Goal: Task Accomplishment & Management: Complete application form

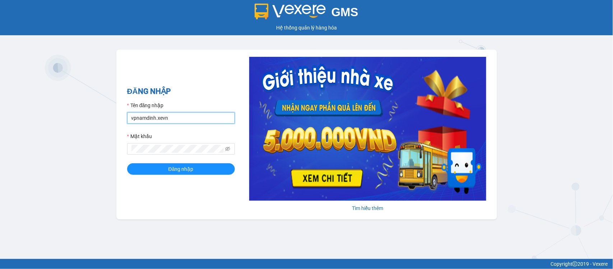
click at [167, 120] on input "vpnamdinh.xevn" at bounding box center [181, 117] width 108 height 11
type input "doantiendat.xevn"
click at [127, 163] on button "Đăng nhập" at bounding box center [181, 168] width 108 height 11
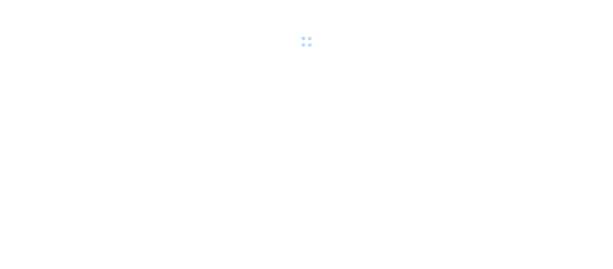
drag, startPoint x: 129, startPoint y: 152, endPoint x: 135, endPoint y: 162, distance: 11.8
click at [134, 152] on body at bounding box center [306, 134] width 613 height 269
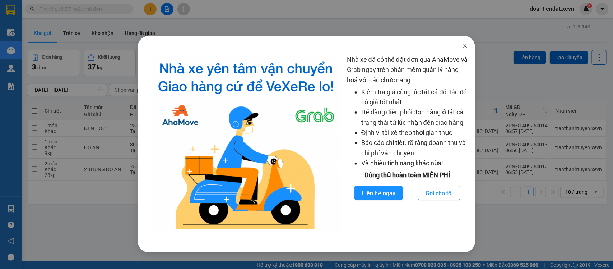
click at [463, 44] on icon "close" at bounding box center [465, 46] width 6 height 6
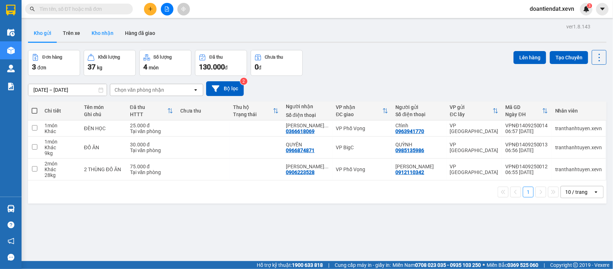
click at [95, 36] on button "Kho nhận" at bounding box center [102, 32] width 33 height 17
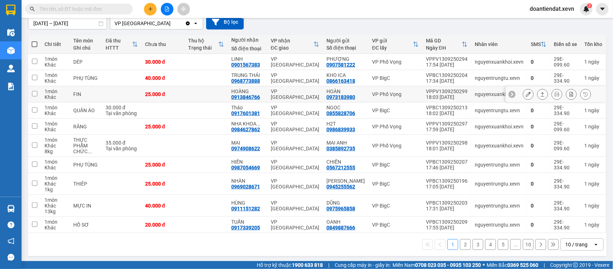
scroll to position [69, 0]
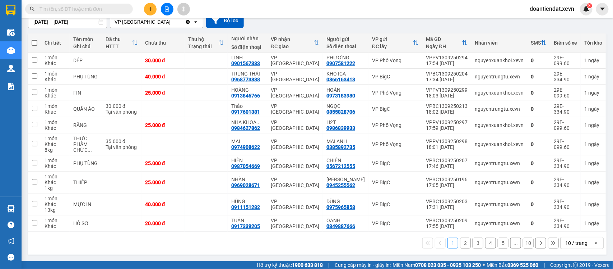
click at [35, 44] on span at bounding box center [35, 43] width 6 height 6
click at [34, 39] on input "checkbox" at bounding box center [34, 39] width 0 height 0
checkbox input "true"
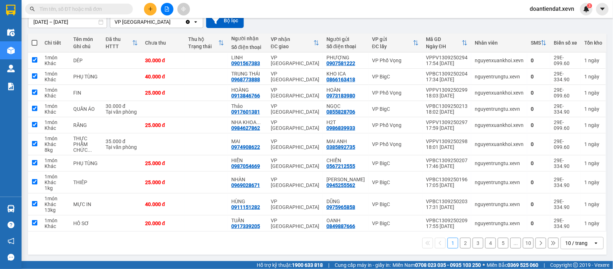
checkbox input "true"
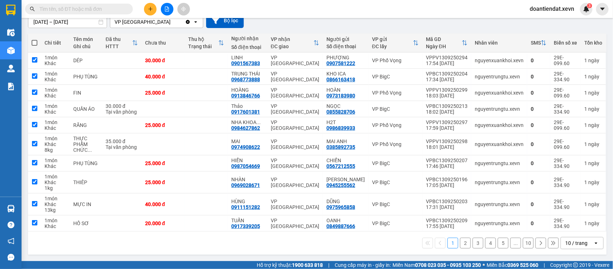
checkbox input "true"
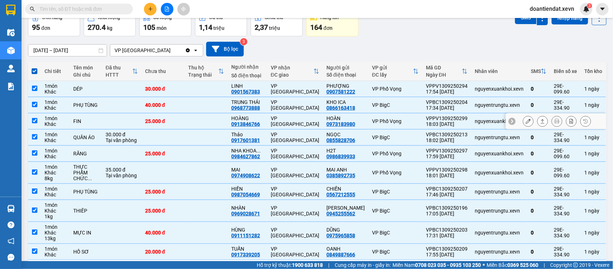
scroll to position [24, 0]
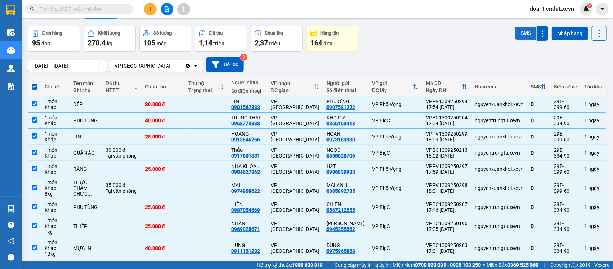
click at [517, 36] on button "SMS" at bounding box center [526, 33] width 22 height 13
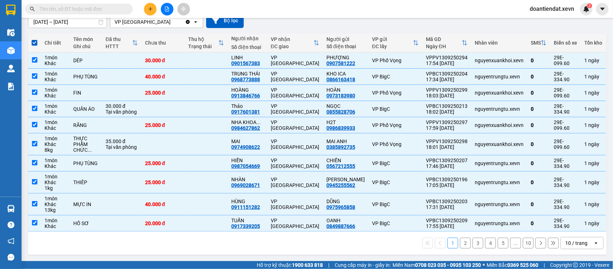
scroll to position [68, 0]
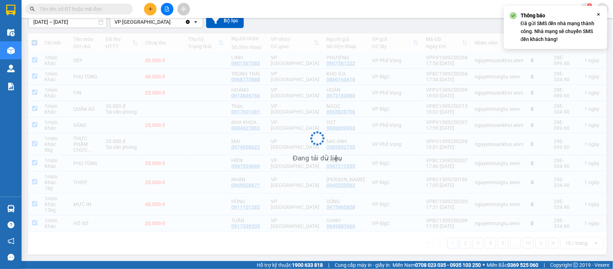
click at [458, 241] on div "Đang tải dữ liệu" at bounding box center [317, 143] width 579 height 221
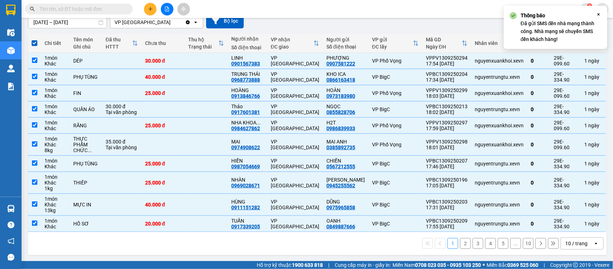
click at [460, 241] on button "2" at bounding box center [465, 243] width 11 height 11
checkbox input "false"
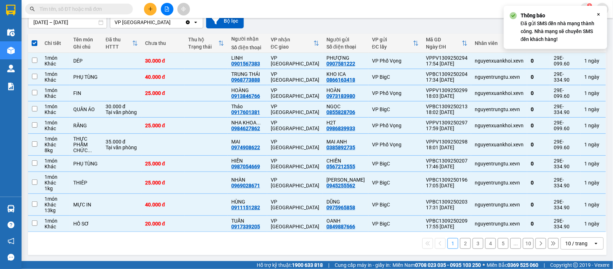
checkbox input "false"
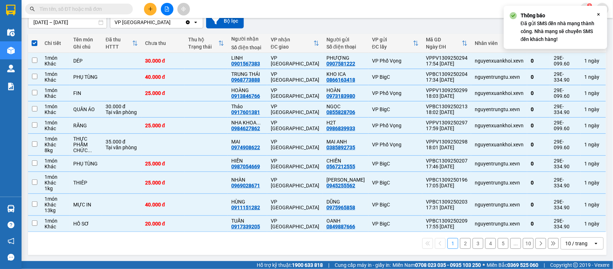
checkbox input "false"
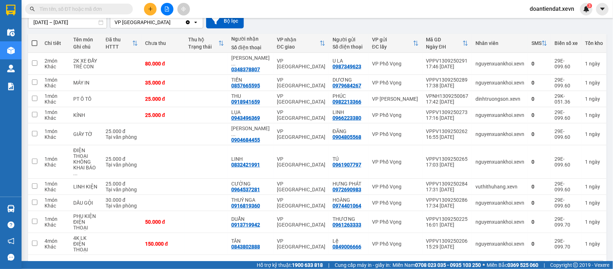
click at [36, 42] on span at bounding box center [35, 43] width 6 height 6
click at [34, 40] on input "checkbox" at bounding box center [34, 40] width 0 height 0
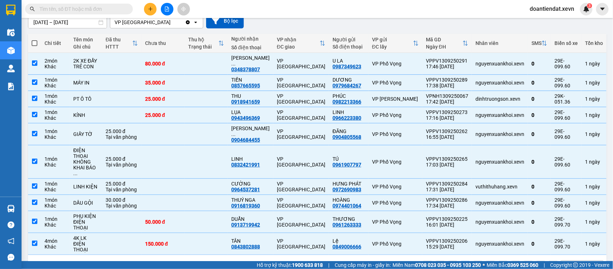
checkbox input "true"
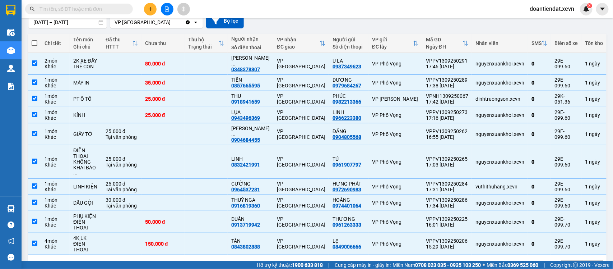
checkbox input "true"
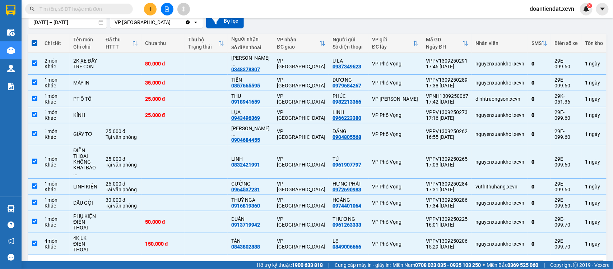
scroll to position [23, 0]
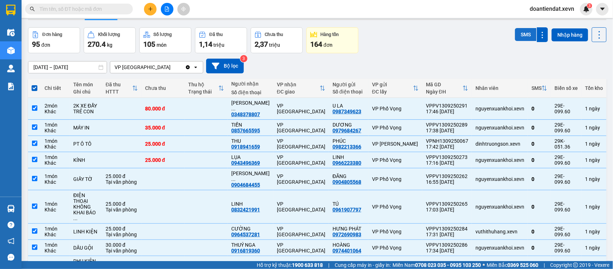
click at [520, 33] on button "SMS" at bounding box center [526, 34] width 22 height 13
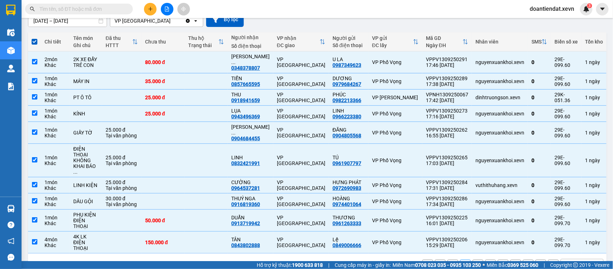
scroll to position [68, 0]
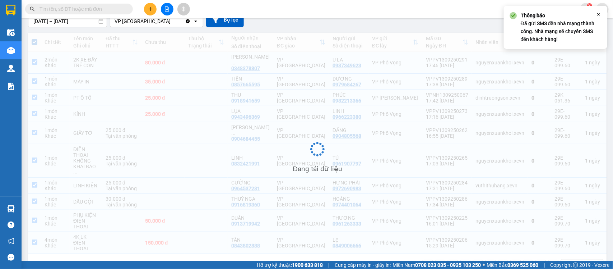
click at [471, 245] on div "Đang tải dữ liệu" at bounding box center [317, 155] width 579 height 244
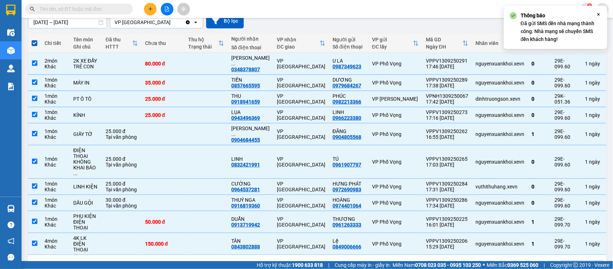
click at [473, 261] on button "3" at bounding box center [478, 266] width 11 height 11
checkbox input "false"
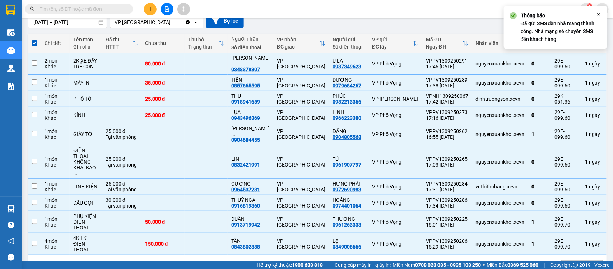
checkbox input "false"
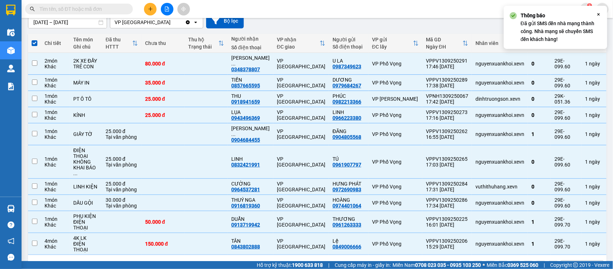
checkbox input "false"
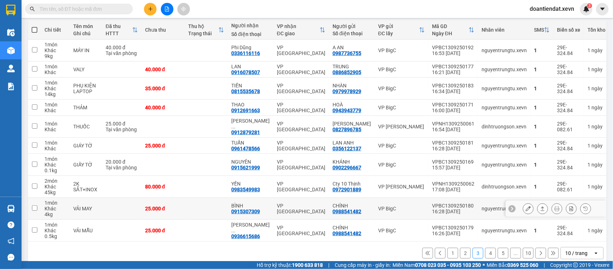
scroll to position [86, 0]
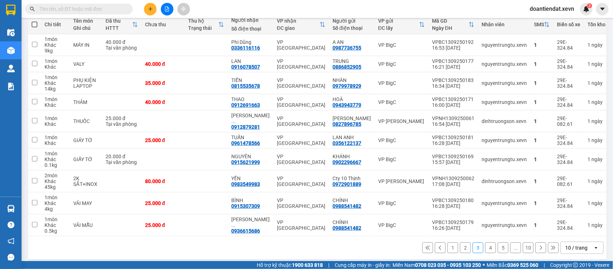
click at [486, 244] on button "4" at bounding box center [490, 247] width 11 height 11
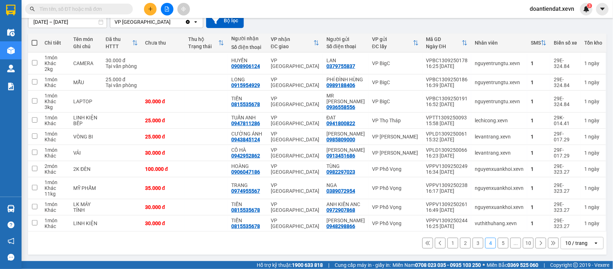
click at [498, 241] on button "5" at bounding box center [503, 242] width 11 height 11
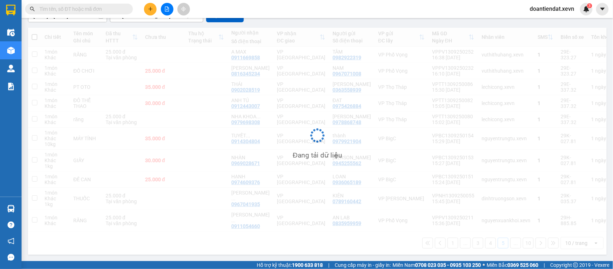
scroll to position [75, 0]
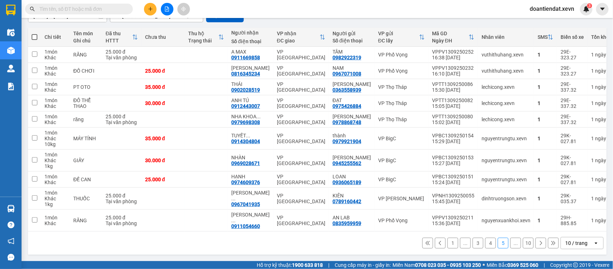
click at [539, 245] on icon at bounding box center [541, 242] width 5 height 5
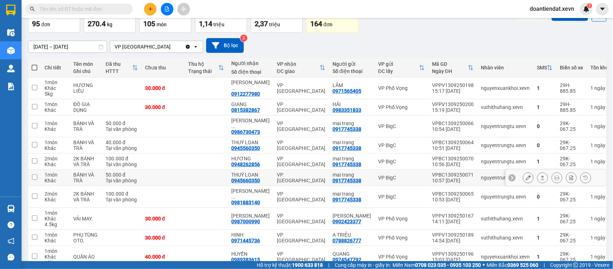
scroll to position [0, 0]
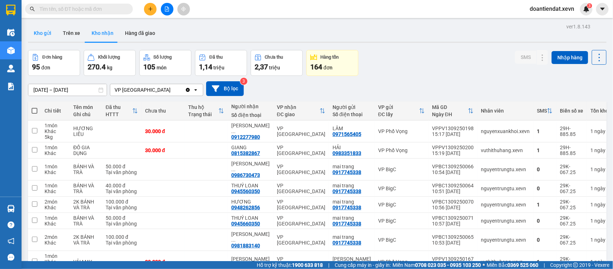
click at [36, 26] on button "Kho gửi" at bounding box center [42, 32] width 29 height 17
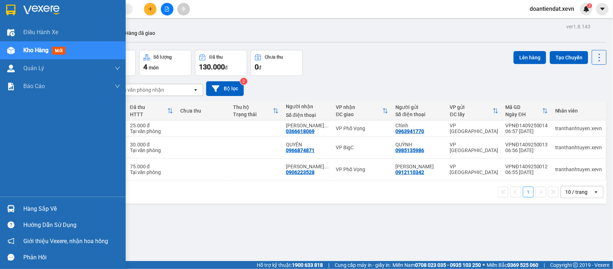
click at [10, 206] on img at bounding box center [11, 209] width 8 height 8
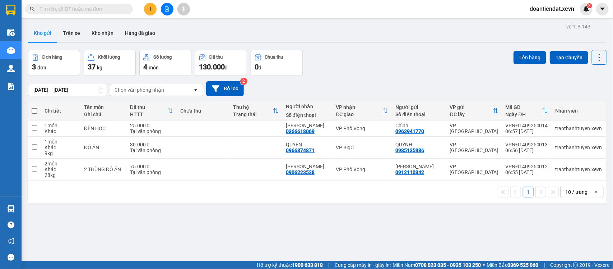
click at [95, 8] on section "Kết quả tìm kiếm ( 0 ) Bộ lọc No Data doantiendat.xevn 3 Điều hành xe Kho hàng …" at bounding box center [306, 134] width 613 height 269
click at [95, 8] on input "text" at bounding box center [82, 9] width 85 height 8
click at [156, 11] on button at bounding box center [150, 9] width 13 height 13
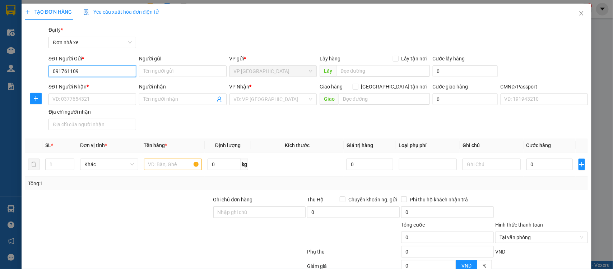
type input "0917611090"
click at [108, 89] on div "0917611090 - NGUYỄN THU HÀ" at bounding box center [91, 86] width 78 height 8
type input "NGUYỄN THU HÀ"
type input "0387452755"
type input "ĐOÀN THÙY LINH"
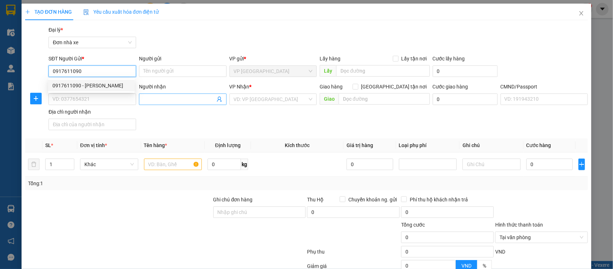
type input "1CC"
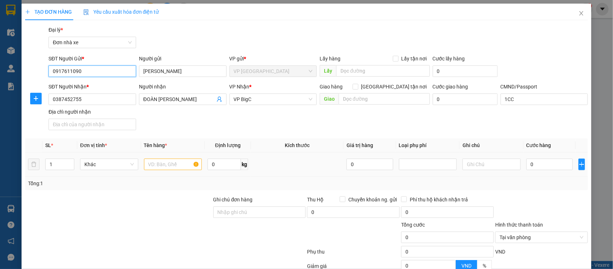
type input "0917611090"
click at [160, 162] on input "text" at bounding box center [173, 163] width 58 height 11
type input "d"
type input "đ"
type input "D"
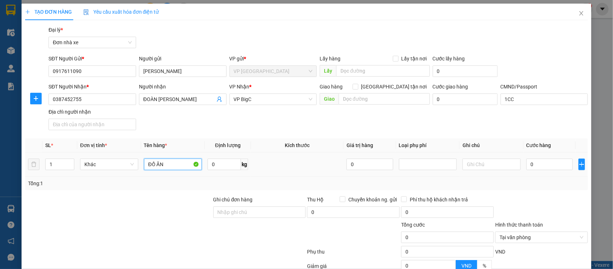
type input "ĐỒ ĂN"
type input "22"
click at [540, 165] on input "0" at bounding box center [550, 163] width 46 height 11
type input "4"
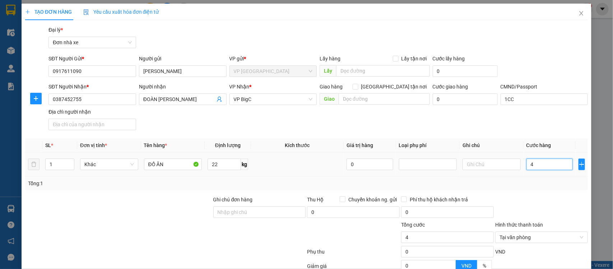
type input "45"
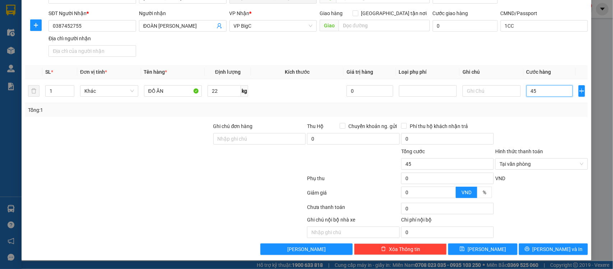
scroll to position [74, 0]
type input "45.000"
click at [547, 250] on span "[PERSON_NAME] và In" at bounding box center [558, 249] width 50 height 8
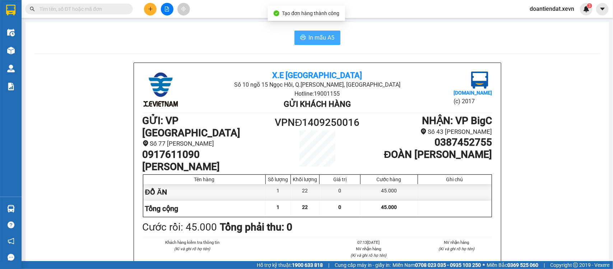
click at [304, 36] on button "In mẫu A5" at bounding box center [318, 38] width 46 height 14
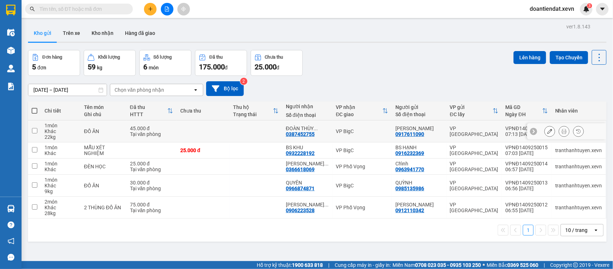
scroll to position [33, 0]
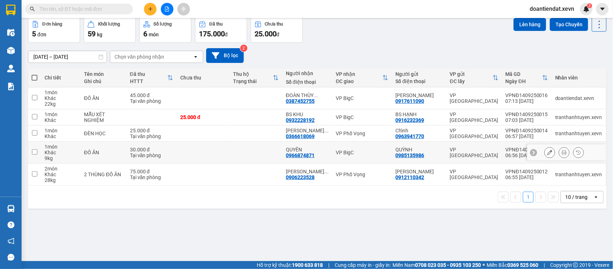
click at [217, 150] on td at bounding box center [203, 153] width 53 height 22
checkbox input "true"
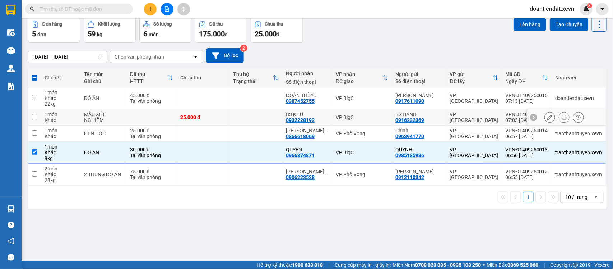
click at [153, 110] on td at bounding box center [151, 117] width 51 height 16
checkbox input "true"
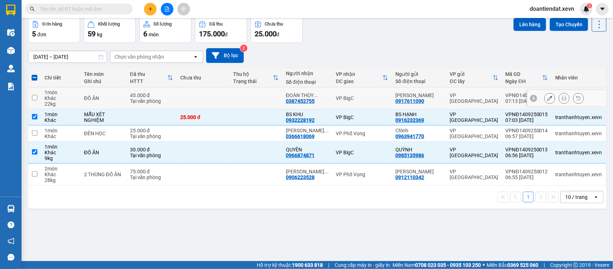
click at [167, 94] on div "45.000 đ" at bounding box center [151, 95] width 43 height 6
checkbox input "true"
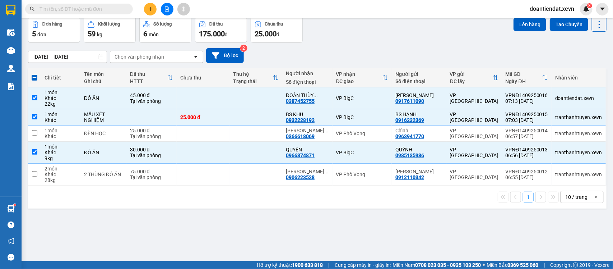
click at [87, 6] on input "text" at bounding box center [82, 9] width 85 height 8
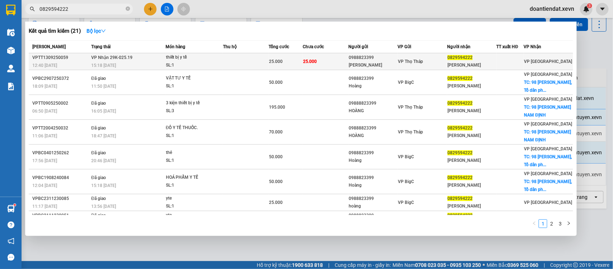
type input "0829594222"
click at [205, 60] on div "thiết bị y tế" at bounding box center [193, 58] width 54 height 8
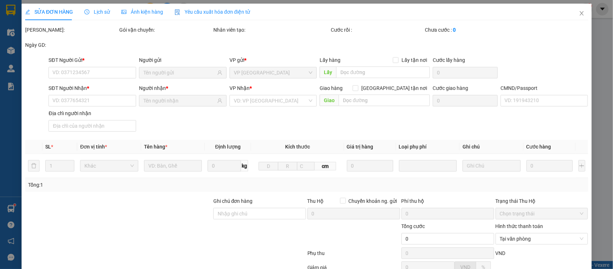
type input "0988823399"
type input "HOÀNG CƯỜNG MINH"
type input "0829594222"
type input "Kim Anh"
type input "036196004317 NG T KIM ANH ĐÔNG AN DUYÊN ND"
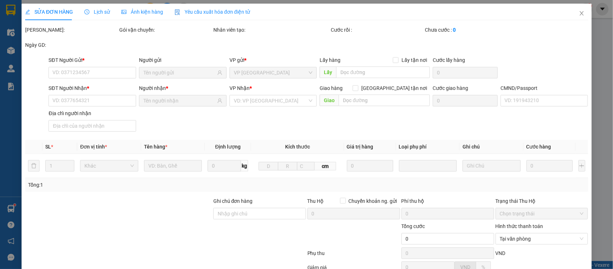
type input "25.000"
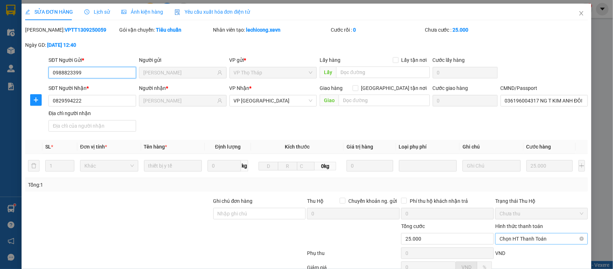
click at [507, 239] on span "Chọn HT Thanh Toán" at bounding box center [542, 238] width 84 height 11
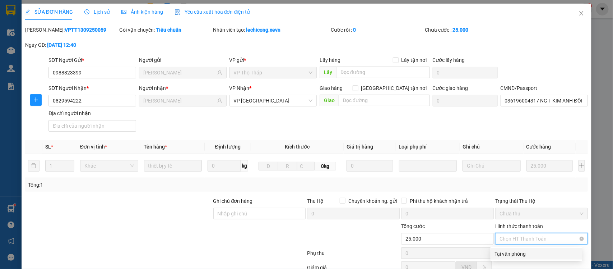
drag, startPoint x: 507, startPoint y: 244, endPoint x: 505, endPoint y: 249, distance: 5.3
click at [506, 249] on div "Tại văn phòng" at bounding box center [537, 253] width 92 height 11
type input "0"
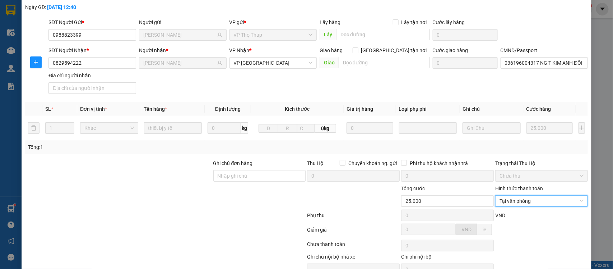
scroll to position [76, 0]
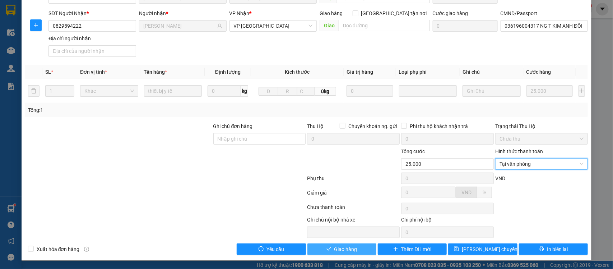
click at [327, 249] on icon "check" at bounding box center [329, 248] width 5 height 5
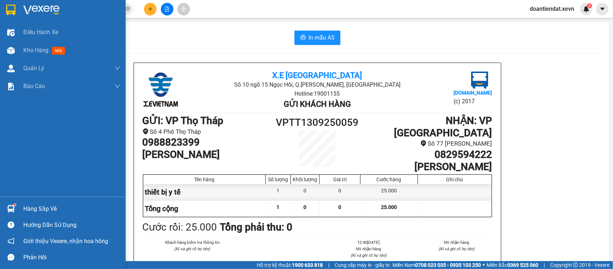
click at [9, 209] on img at bounding box center [11, 209] width 8 height 8
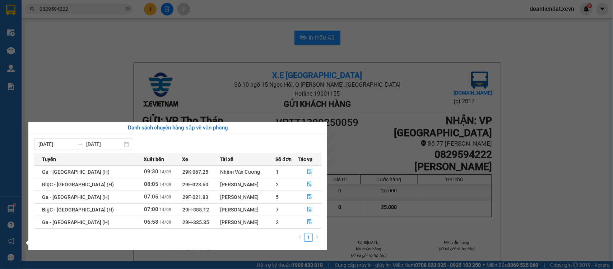
click at [221, 37] on section "Kết quả tìm kiếm ( 21 ) Bộ lọc Mã ĐH Trạng thái Món hàng Thu hộ Tổng cước Chưa …" at bounding box center [306, 134] width 613 height 269
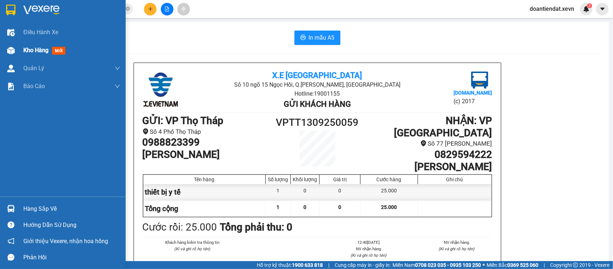
click at [27, 51] on span "Kho hàng" at bounding box center [35, 50] width 25 height 7
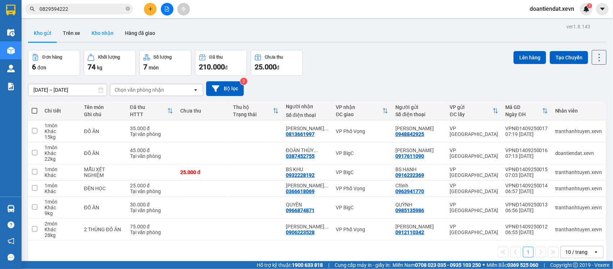
click at [103, 27] on button "Kho nhận" at bounding box center [102, 32] width 33 height 17
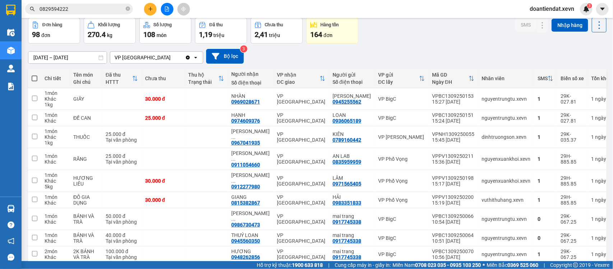
scroll to position [69, 0]
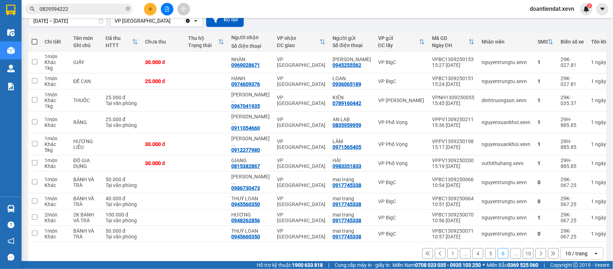
click at [449, 248] on button "1" at bounding box center [453, 253] width 11 height 11
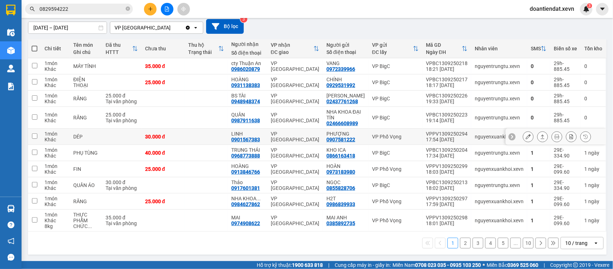
scroll to position [63, 0]
drag, startPoint x: 188, startPoint y: 111, endPoint x: 158, endPoint y: 95, distance: 33.6
click at [187, 110] on td at bounding box center [206, 118] width 43 height 22
checkbox input "true"
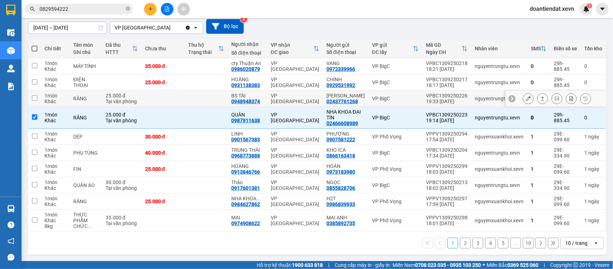
click at [158, 95] on td at bounding box center [163, 99] width 43 height 16
checkbox input "true"
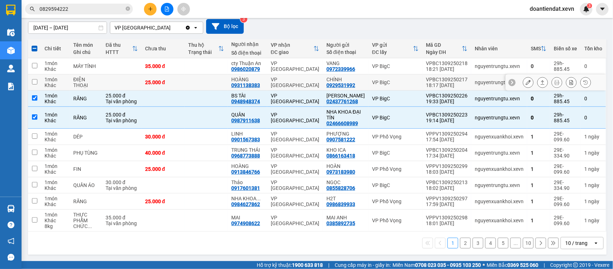
click at [171, 77] on td "25.000 đ" at bounding box center [163, 82] width 43 height 16
checkbox input "true"
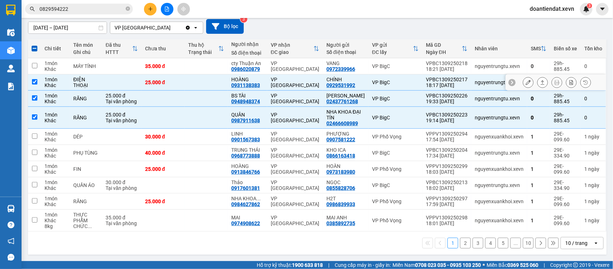
click at [191, 63] on td at bounding box center [206, 66] width 43 height 16
checkbox input "true"
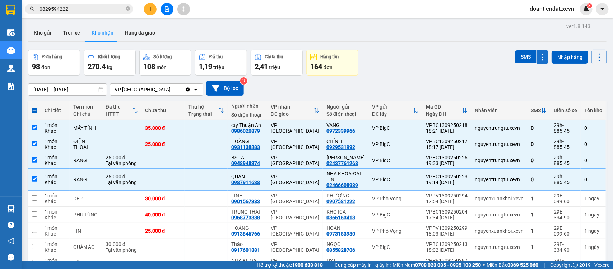
scroll to position [0, 0]
click at [520, 55] on button "SMS" at bounding box center [526, 57] width 22 height 13
click at [150, 8] on icon "plus" at bounding box center [150, 9] width 0 height 4
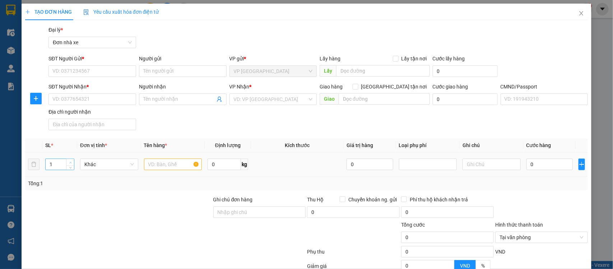
type input "2"
click at [69, 162] on icon "up" at bounding box center [70, 162] width 3 height 3
click at [160, 164] on input "text" at bounding box center [173, 163] width 58 height 11
type input "2 THÙNG BÁNH"
click at [212, 165] on input "0" at bounding box center [224, 163] width 33 height 11
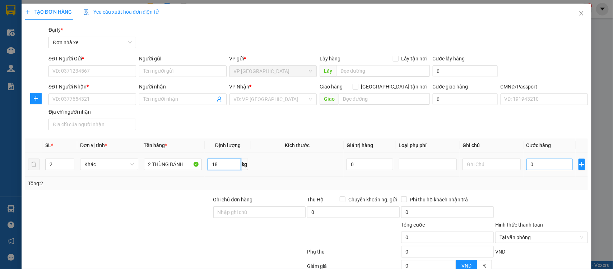
type input "18"
click at [535, 164] on input "0" at bounding box center [550, 163] width 46 height 11
type input "6"
type input "65"
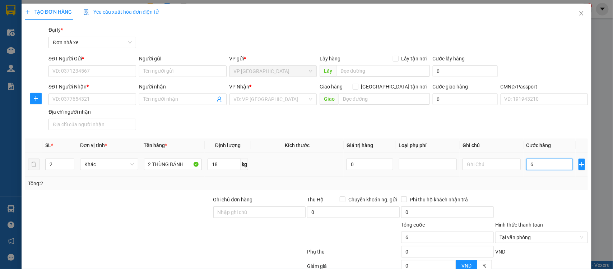
type input "65"
type input "65.000"
click at [105, 74] on input "SĐT Người Gửi *" at bounding box center [93, 70] width 88 height 11
type input "0942787377"
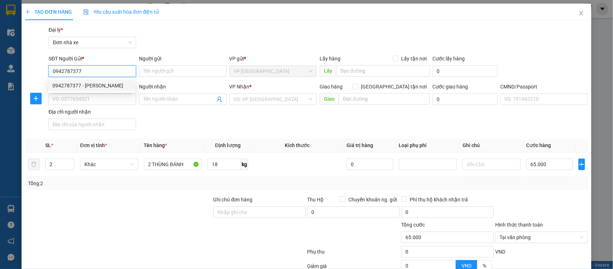
drag, startPoint x: 96, startPoint y: 82, endPoint x: 211, endPoint y: 126, distance: 123.8
click at [95, 82] on div "0942787377 - HƯƠNG" at bounding box center [91, 86] width 78 height 8
type input "HƯƠNG"
type input "0974644733"
type input "LINH"
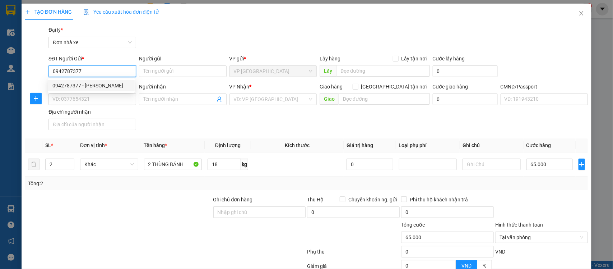
type input "001063019840"
type input "0942787377"
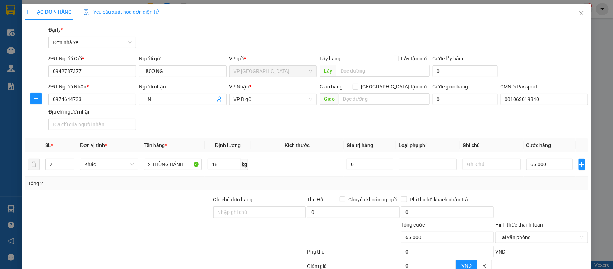
click at [544, 191] on div "Transit Pickup Surcharge Ids Transit Deliver Surcharge Ids Transit Deliver Surc…" at bounding box center [306, 177] width 563 height 302
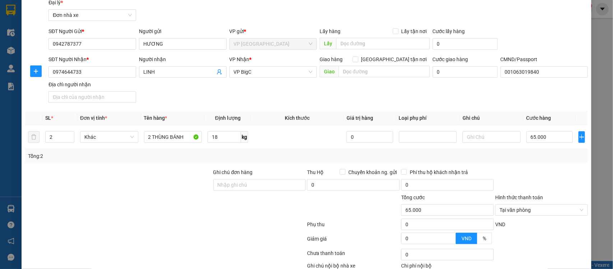
scroll to position [74, 0]
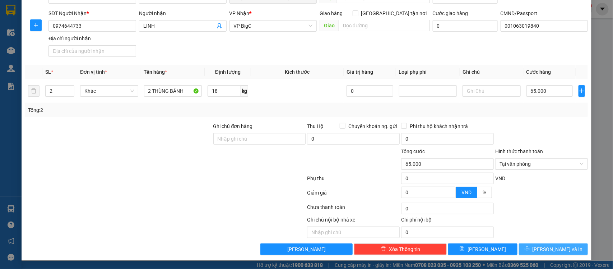
click at [541, 250] on button "[PERSON_NAME] và In" at bounding box center [553, 248] width 69 height 11
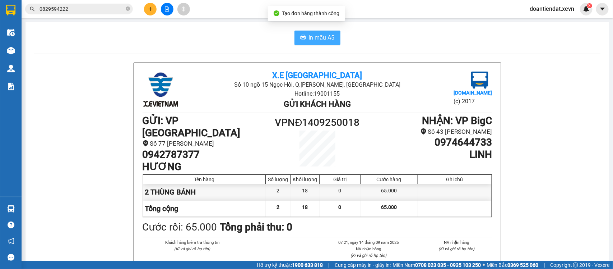
click at [333, 38] on button "In mẫu A5" at bounding box center [318, 38] width 46 height 14
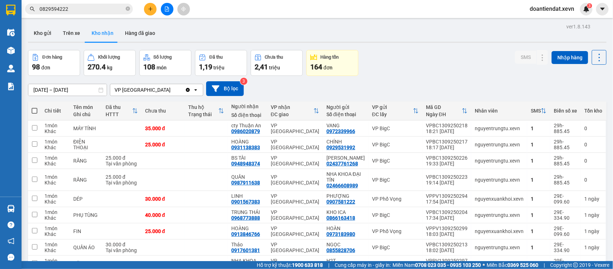
click at [151, 8] on icon "plus" at bounding box center [150, 8] width 5 height 5
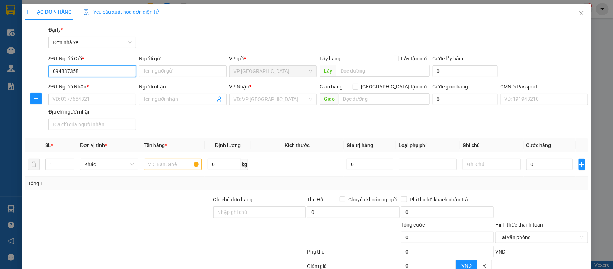
type input "0948373580"
click at [96, 86] on div "0948373580 - VIỆT" at bounding box center [91, 86] width 78 height 8
type input "VIỆT"
type input "0987977999"
type input "ĐOÀN THỊ KIM HẠNH"
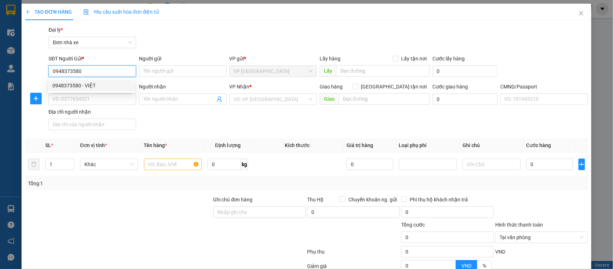
type input "036178000182 đoàn thị kim hạnh"
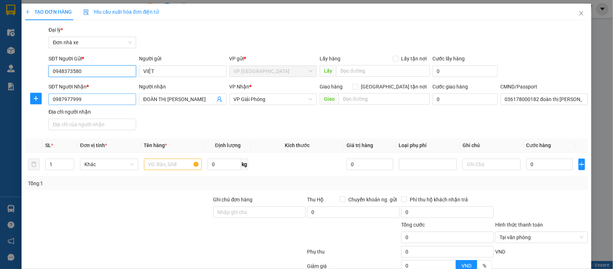
type input "0948373580"
click at [119, 101] on input "0987977999" at bounding box center [93, 98] width 88 height 11
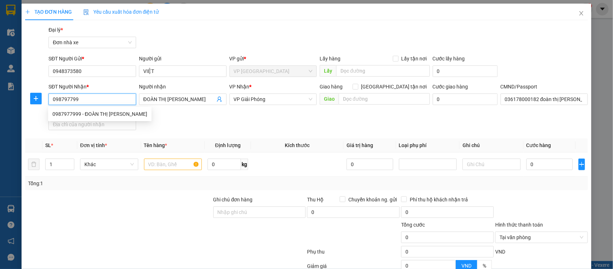
type input "0987977999"
click at [112, 111] on div "0987977999 - ĐOÀN THỊ KIM HẠNH" at bounding box center [99, 114] width 95 height 8
click at [269, 97] on span "VP Giải Phóng" at bounding box center [273, 99] width 79 height 11
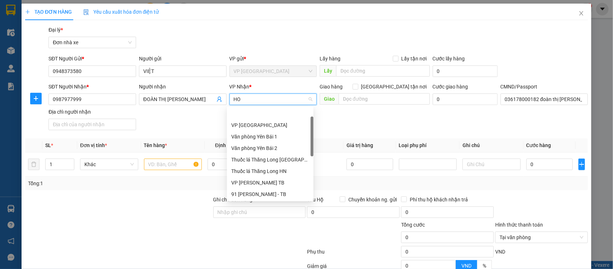
type input "HOI"
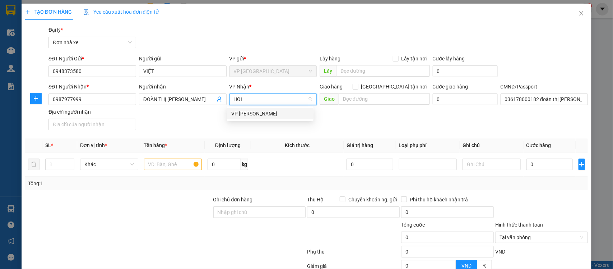
click at [239, 112] on div "VP Ngọc Hồi" at bounding box center [270, 114] width 78 height 8
click at [161, 166] on input "text" at bounding box center [173, 163] width 58 height 11
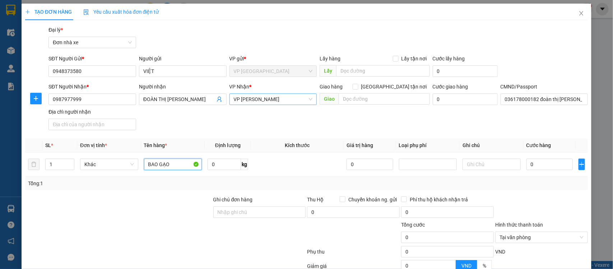
type input "BAO GẠO"
type input "30"
click at [543, 165] on input "0" at bounding box center [550, 163] width 46 height 11
type input "4"
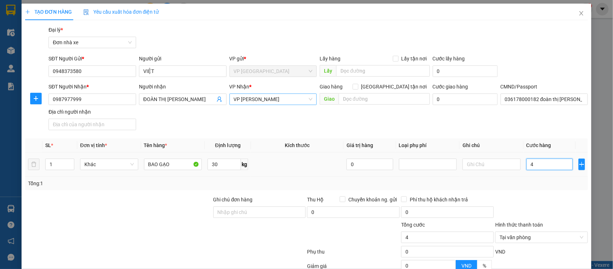
type input "45"
type input "45.000"
click at [553, 194] on div "Transit Pickup Surcharge Ids Transit Deliver Surcharge Ids Transit Deliver Surc…" at bounding box center [306, 177] width 563 height 302
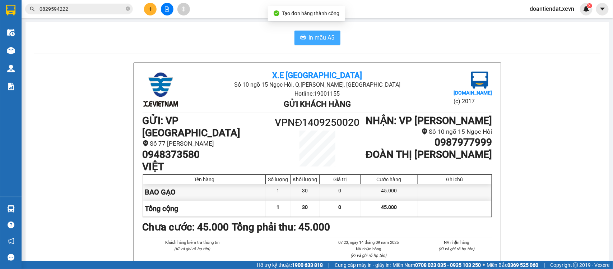
click at [320, 37] on span "In mẫu A5" at bounding box center [322, 37] width 26 height 9
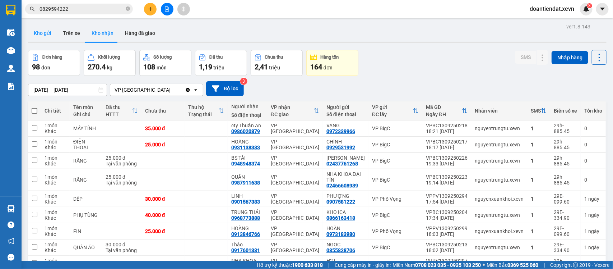
click at [47, 33] on button "Kho gửi" at bounding box center [42, 32] width 29 height 17
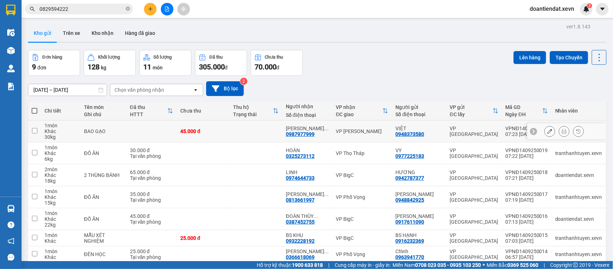
click at [150, 120] on td at bounding box center [151, 131] width 51 height 22
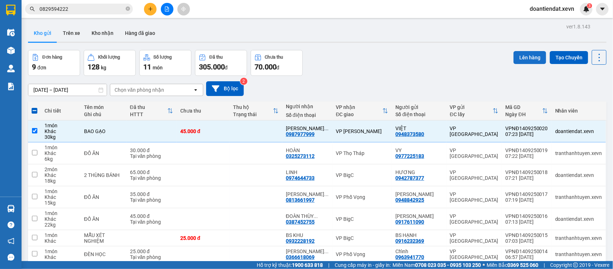
click at [524, 51] on button "Lên hàng" at bounding box center [530, 57] width 33 height 13
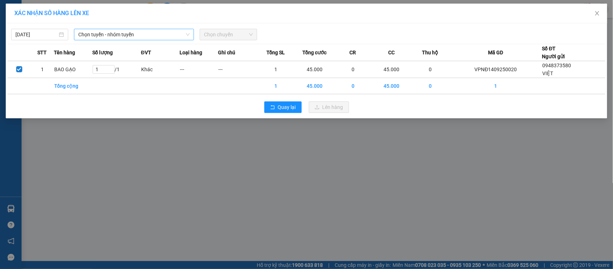
click at [100, 29] on span "Chọn tuyến - nhóm tuyến" at bounding box center [133, 34] width 111 height 11
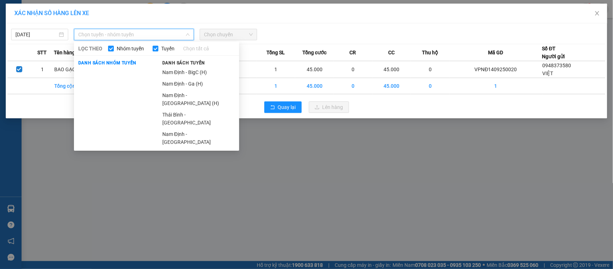
drag, startPoint x: 175, startPoint y: 93, endPoint x: 180, endPoint y: 91, distance: 5.6
click at [176, 93] on li "Nam Định - Hà Đông (H)" at bounding box center [198, 98] width 81 height 19
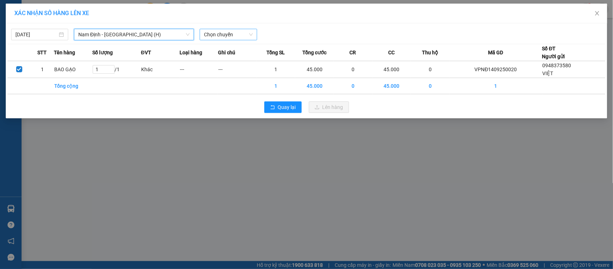
click at [221, 38] on span "Chọn chuyến" at bounding box center [228, 34] width 49 height 11
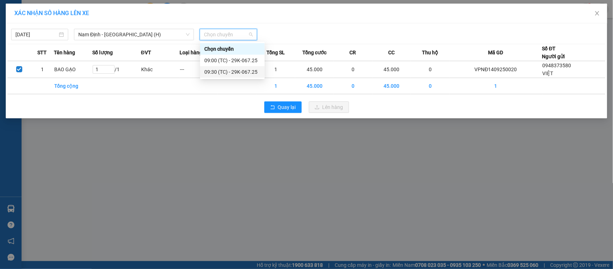
click at [223, 72] on div "09:30 (TC) - 29K-067.25" at bounding box center [232, 72] width 56 height 8
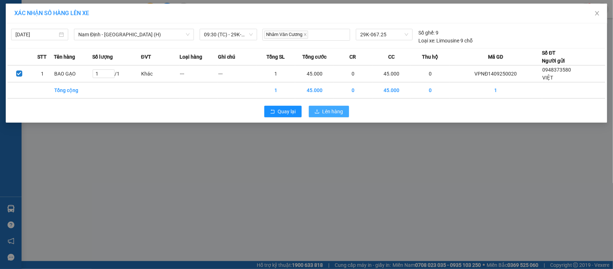
click at [338, 109] on span "Lên hàng" at bounding box center [333, 111] width 21 height 8
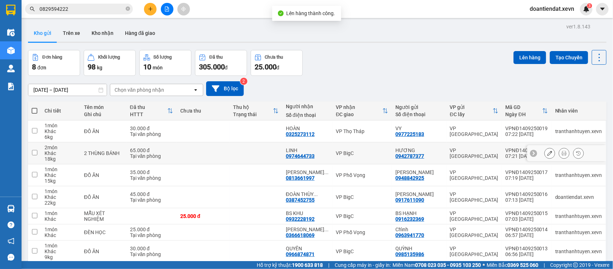
click at [344, 150] on div "VP BigC" at bounding box center [362, 153] width 52 height 6
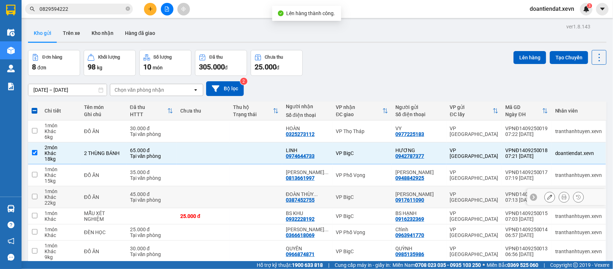
click at [353, 194] on div "VP BigC" at bounding box center [362, 197] width 52 height 6
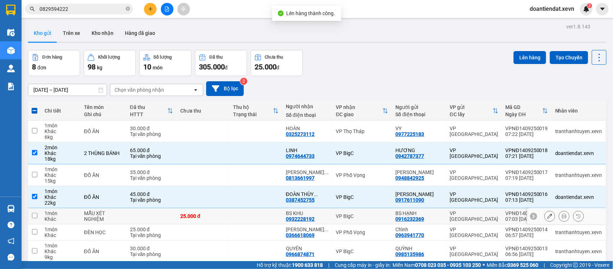
click at [353, 213] on div "VP BigC" at bounding box center [362, 216] width 52 height 6
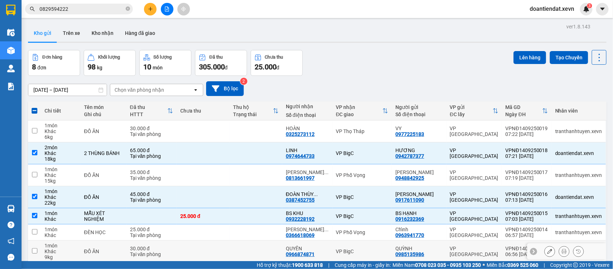
click at [349, 248] on div "VP BigC" at bounding box center [362, 251] width 52 height 6
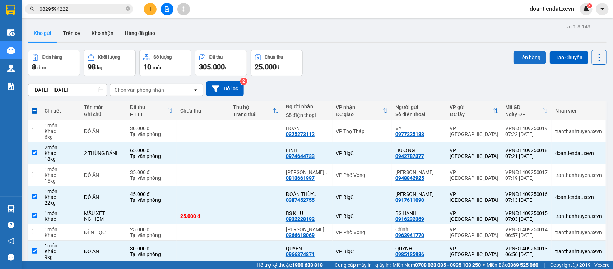
click at [522, 51] on button "Lên hàng" at bounding box center [530, 57] width 33 height 13
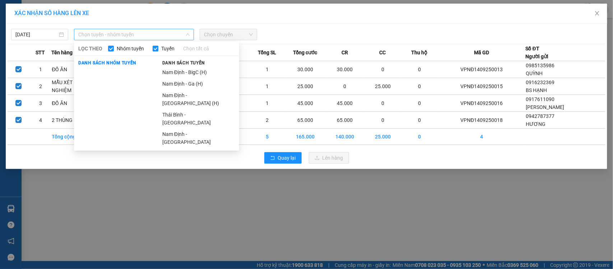
click at [117, 34] on span "Chọn tuyến - nhóm tuyến" at bounding box center [133, 34] width 111 height 11
drag, startPoint x: 180, startPoint y: 73, endPoint x: 200, endPoint y: 53, distance: 28.2
click at [181, 72] on li "Nam Định - BigC (H)" at bounding box center [198, 71] width 81 height 11
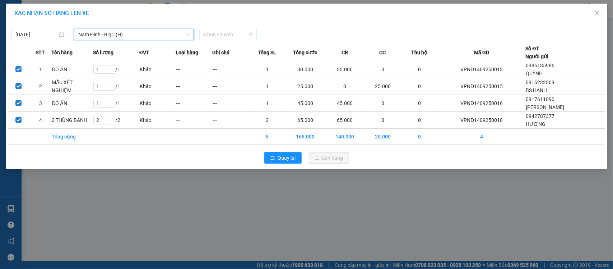
click at [216, 36] on span "Chọn chuyến" at bounding box center [228, 34] width 49 height 11
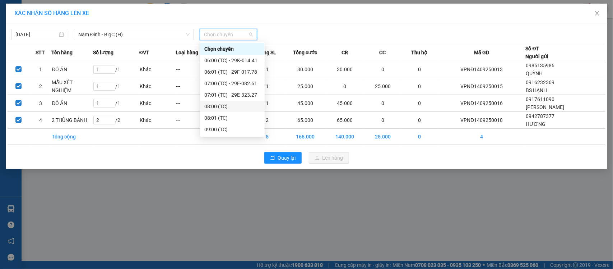
drag, startPoint x: 220, startPoint y: 107, endPoint x: 225, endPoint y: 103, distance: 5.8
click at [221, 107] on div "08:00 (TC)" at bounding box center [232, 106] width 56 height 8
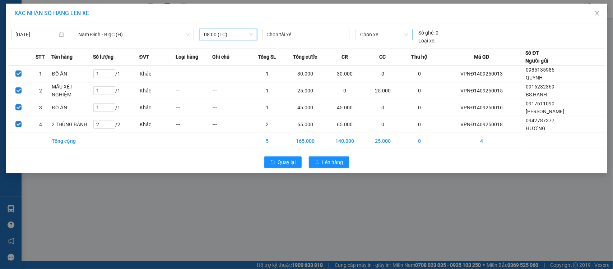
click at [385, 31] on span "Chọn xe" at bounding box center [384, 34] width 48 height 11
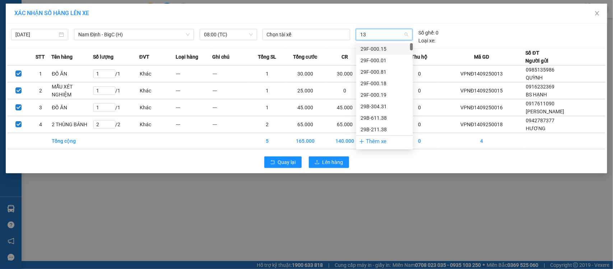
type input "136"
click at [388, 48] on div "29K-051.36" at bounding box center [385, 49] width 48 height 8
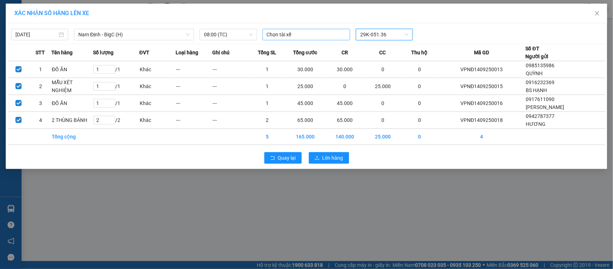
click at [316, 34] on div at bounding box center [306, 34] width 84 height 9
type input "NAM PHONG"
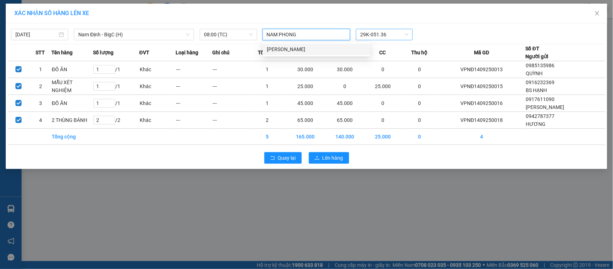
click at [306, 52] on div "Hồ Nam Phong" at bounding box center [316, 49] width 99 height 8
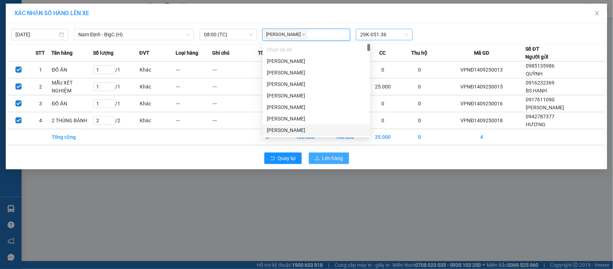
click at [336, 158] on span "Lên hàng" at bounding box center [333, 158] width 21 height 8
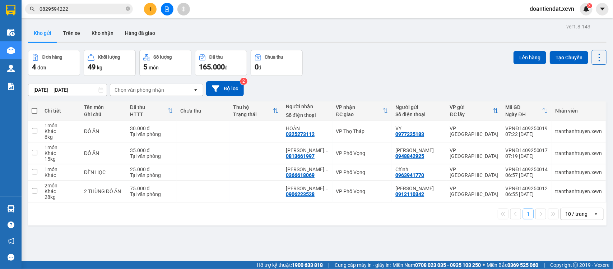
click at [155, 0] on html "Kết quả tìm kiếm ( 21 ) Bộ lọc Mã ĐH Trạng thái Món hàng Thu hộ Tổng cước Chưa …" at bounding box center [306, 134] width 613 height 269
click at [147, 10] on button at bounding box center [150, 9] width 13 height 13
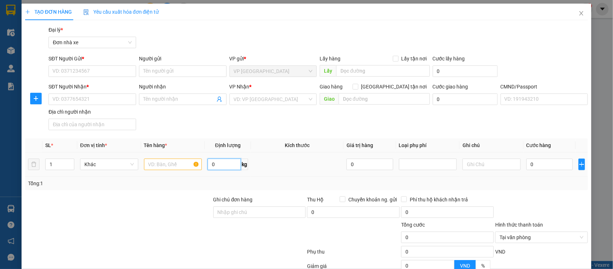
click at [211, 167] on input "0" at bounding box center [224, 163] width 33 height 11
type input "27"
click at [196, 166] on input "text" at bounding box center [173, 163] width 58 height 11
type input "T"
type input "THỰC PHẨM,GẠO"
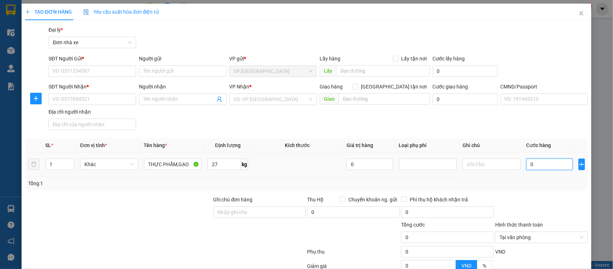
click at [533, 166] on input "0" at bounding box center [550, 163] width 46 height 11
type input "4"
type input "45"
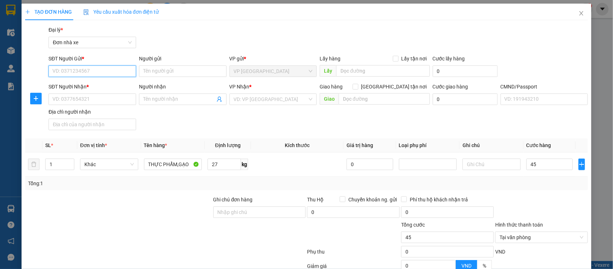
type input "45.000"
click at [70, 68] on input "SĐT Người Gửi *" at bounding box center [93, 70] width 88 height 11
type input "0832465500"
click at [102, 85] on div "0832465500 - NGUYỄN TIẾN HƯNG" at bounding box center [91, 86] width 78 height 8
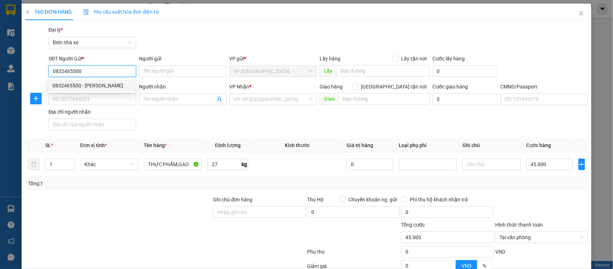
type input "NGUYỄN TIẾN HƯNG"
type input "0949459061"
type input "NGUYỄN HOÀNG SƠN"
type input "036201001972 nguyễn hoàng sơn"
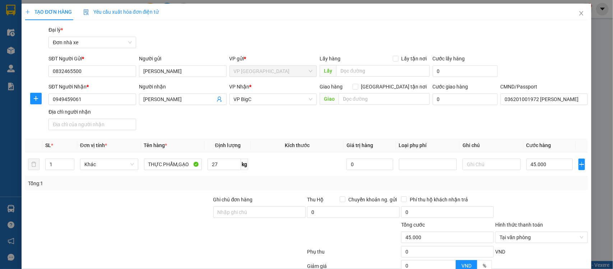
click at [218, 221] on div at bounding box center [260, 233] width 94 height 25
drag, startPoint x: 536, startPoint y: 247, endPoint x: 598, endPoint y: 246, distance: 62.2
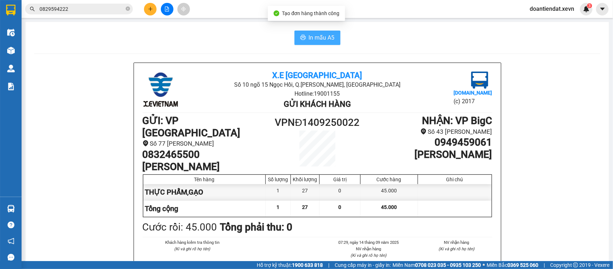
click at [323, 35] on span "In mẫu A5" at bounding box center [322, 37] width 26 height 9
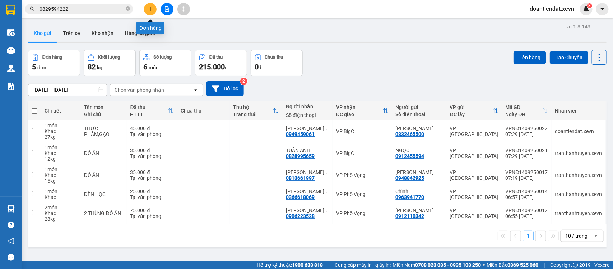
click at [151, 10] on icon "plus" at bounding box center [150, 8] width 5 height 5
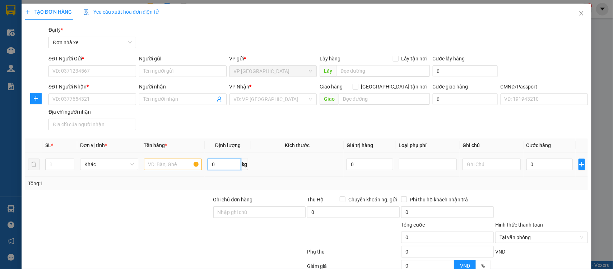
click at [226, 163] on input "0" at bounding box center [224, 163] width 33 height 11
type input "22"
click at [529, 167] on input "0" at bounding box center [550, 163] width 46 height 11
type input "4"
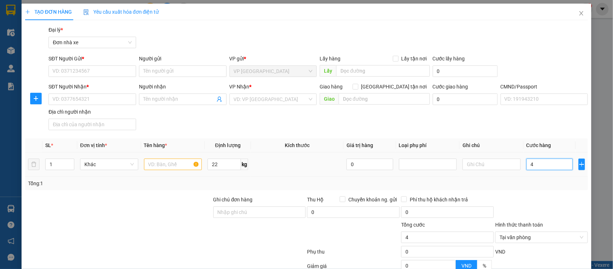
type input "45"
type input "45.000"
click at [167, 167] on input "text" at bounding box center [173, 163] width 58 height 11
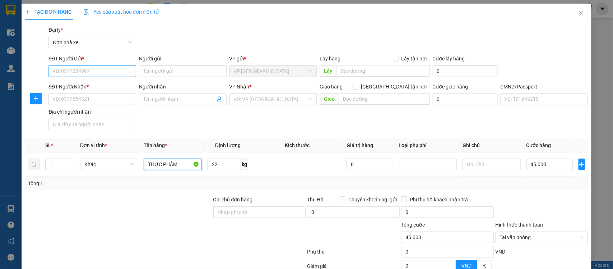
type input "THỰC PHẨM"
click at [97, 70] on input "SĐT Người Gửi *" at bounding box center [93, 70] width 88 height 11
type input "0358584717"
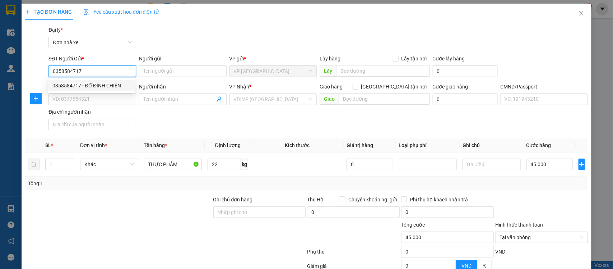
click at [96, 86] on div "0358584717 - ĐỖ ĐÌNH CHIẾN" at bounding box center [91, 86] width 78 height 8
type input "ĐỖ ĐÌNH CHIẾN"
type input "0984066563"
type input "ĐỖ THỊ THÙY LINH"
type input "0972172963 MINH SHIP"
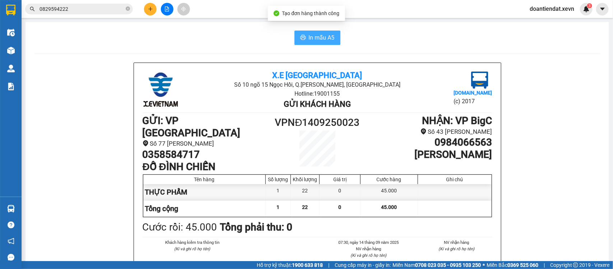
click at [330, 40] on span "In mẫu A5" at bounding box center [322, 37] width 26 height 9
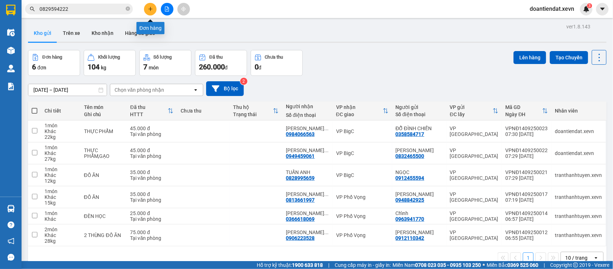
click at [150, 11] on button at bounding box center [150, 9] width 13 height 13
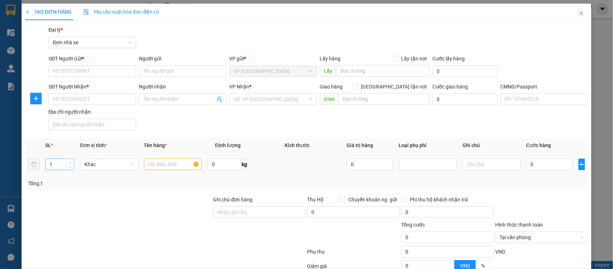
type input "2"
click at [66, 162] on span "Increase Value" at bounding box center [70, 162] width 8 height 6
click at [161, 166] on input "text" at bounding box center [173, 163] width 58 height 11
type input "2 THÙNG ĐỒ ĂN"
type input "20"
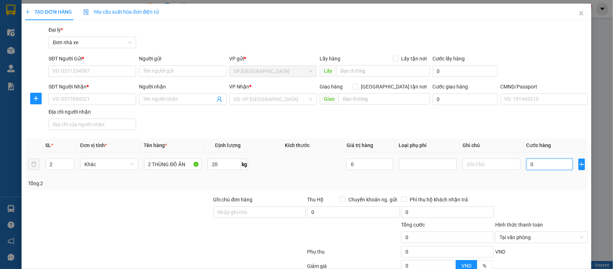
click at [540, 168] on input "0" at bounding box center [550, 163] width 46 height 11
click at [84, 68] on input "SĐT Người Gửi *" at bounding box center [93, 70] width 88 height 11
click at [82, 68] on input "085359971" at bounding box center [93, 70] width 88 height 11
type input "0853539971"
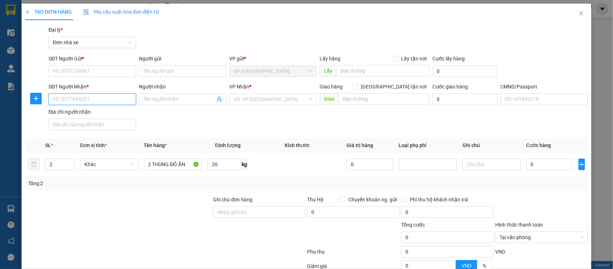
click at [96, 97] on input "SĐT Người Nhận *" at bounding box center [93, 98] width 88 height 11
paste input "0853539971"
type input "0853539971"
click at [93, 115] on div "0853539971 - HÀ" at bounding box center [92, 114] width 81 height 8
type input "HÀ"
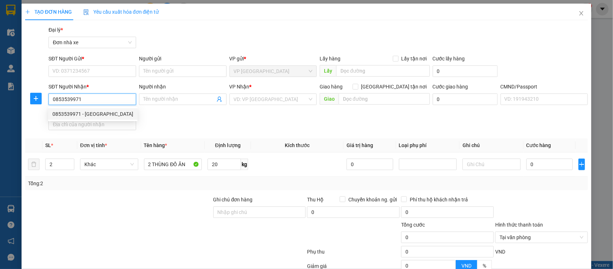
checkbox input "true"
type input "36 Ngõ 296 Lĩnh Nam, Lĩnh Nam, Hoàng Mai, Hà Nội, Việt Nam"
type input "57465874"
type input "65.000"
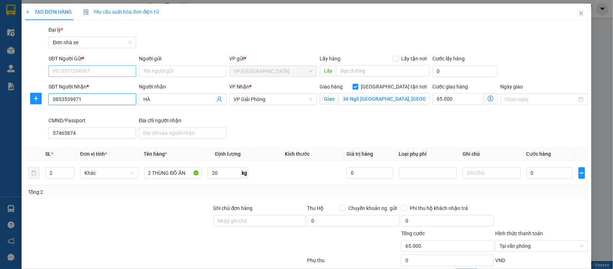
type input "0853539971"
click at [79, 71] on input "SĐT Người Gửi *" at bounding box center [93, 70] width 88 height 11
click at [102, 97] on div "0365176653 - VŨ VĂN ÁNH" at bounding box center [91, 97] width 78 height 8
type input "0365176653"
type input "VŨ VĂN ÁNH"
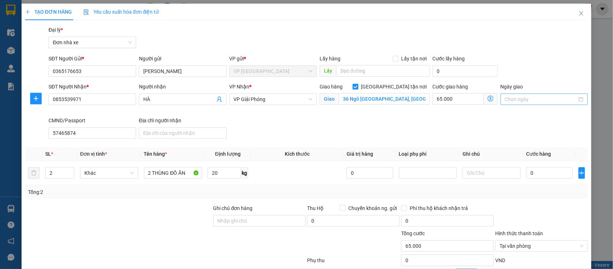
click at [519, 100] on input "Ngày giao" at bounding box center [541, 99] width 73 height 8
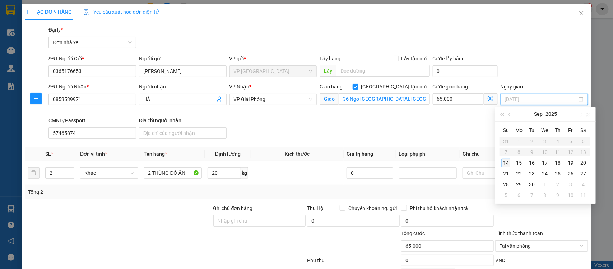
type input "[DATE]"
click at [505, 162] on div "14" at bounding box center [506, 162] width 9 height 9
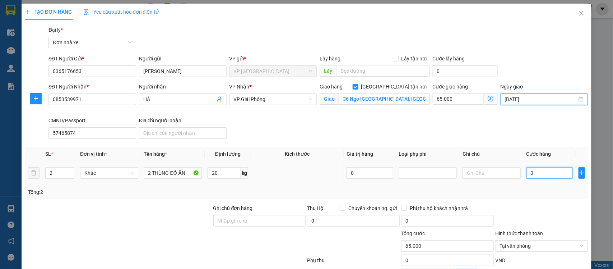
click at [532, 175] on input "0" at bounding box center [550, 172] width 46 height 11
type input "6"
type input "65.006"
type input "65"
type input "65.065"
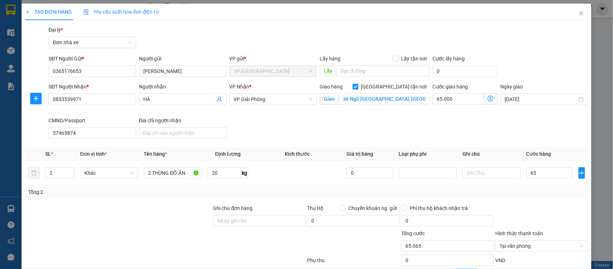
type input "65.000"
click at [350, 90] on div "Giao hàng Giao tận nơi" at bounding box center [375, 87] width 110 height 8
click at [352, 97] on input "36 Ngõ 296 Lĩnh Nam, Lĩnh Nam, Hoàng Mai, Hà Nội, Việt Nam" at bounding box center [384, 98] width 91 height 11
drag, startPoint x: 466, startPoint y: 96, endPoint x: 613, endPoint y: 160, distance: 160.6
click at [466, 97] on input "65.000" at bounding box center [458, 98] width 51 height 11
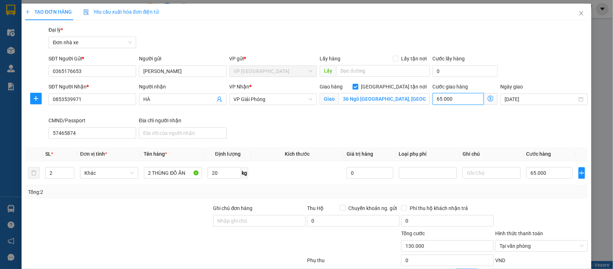
type input "65.009"
type input "9"
type input "65.090"
type input "90"
click at [376, 125] on div "SĐT Người Nhận * 0853539971 Người nhận HÀ VP Nhận * VP Giải Phóng Giao hàng Gia…" at bounding box center [318, 112] width 543 height 59
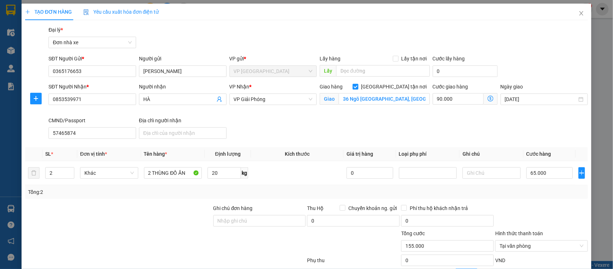
click at [530, 204] on div at bounding box center [542, 216] width 94 height 25
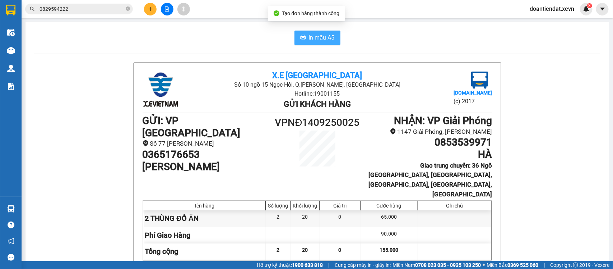
click at [328, 42] on span "In mẫu A5" at bounding box center [322, 37] width 26 height 9
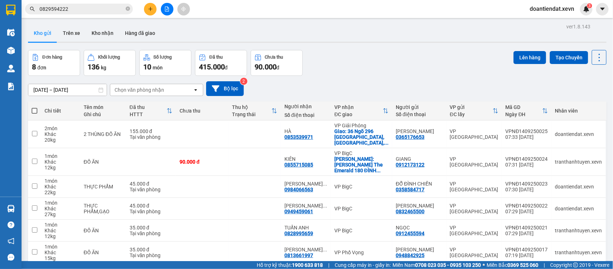
click at [84, 7] on input "0829594222" at bounding box center [82, 9] width 85 height 8
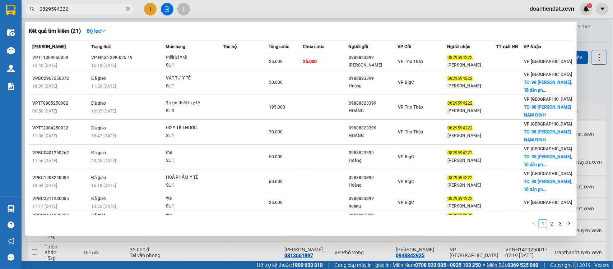
click at [84, 7] on input "0829594222" at bounding box center [82, 9] width 85 height 8
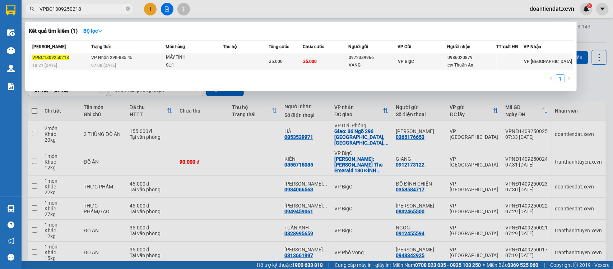
type input "VPBC1309250218"
click at [216, 60] on div "MÁY TÍNH" at bounding box center [193, 58] width 54 height 8
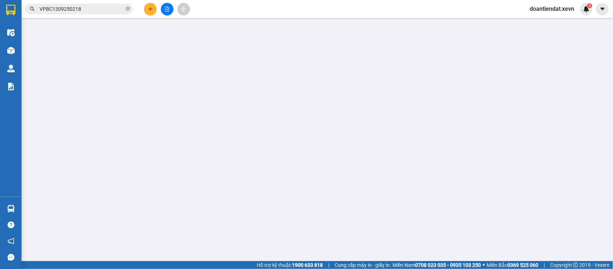
type input "0972339966"
type input "VANG"
type input "0986020879"
type input "cty Thuận An"
type input "036074009399 HOÀNG DUY THÀNH MỸ XÁ , NAM ĐỊNH"
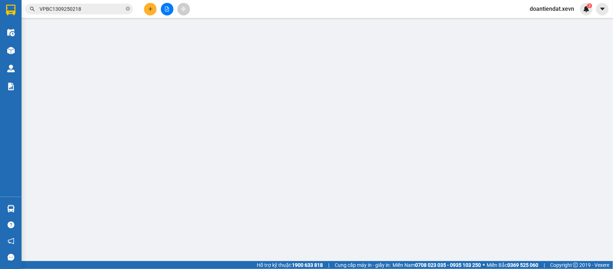
type input "35.000"
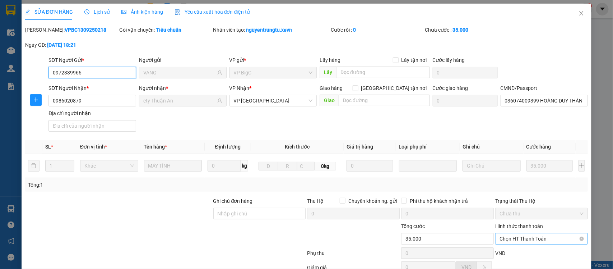
click at [526, 233] on span "Chọn HT Thanh Toán" at bounding box center [542, 238] width 84 height 11
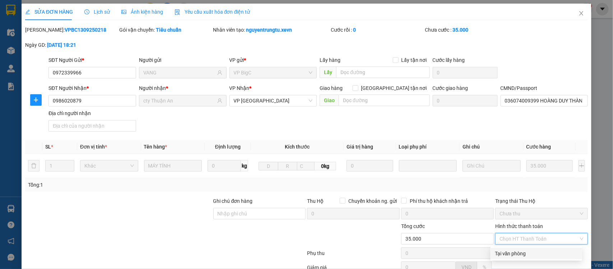
click at [523, 248] on div "Tại văn phòng" at bounding box center [537, 253] width 92 height 11
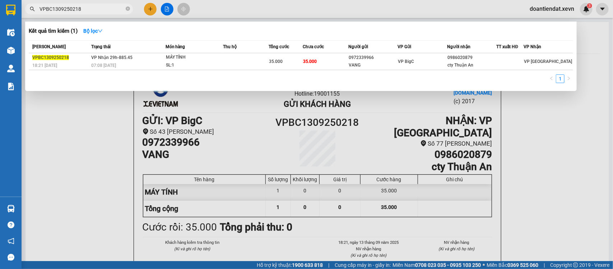
click at [114, 5] on input "VPBC1309250218" at bounding box center [82, 9] width 85 height 8
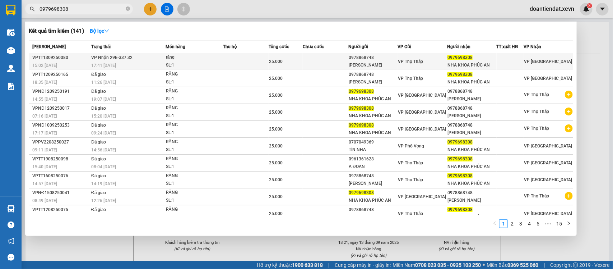
type input "0979698308"
click at [464, 64] on div "NHA KHOA PHÚC AN" at bounding box center [472, 65] width 49 height 8
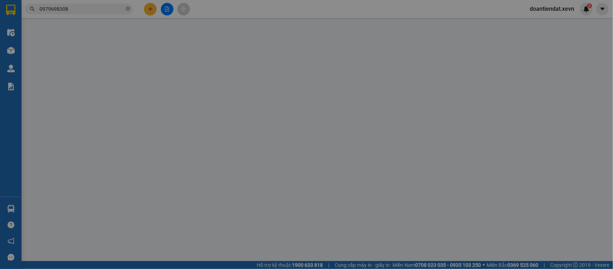
type input "0978868748"
type input "LABO QUANG TÍN"
type input "0979698308"
type input "NHA KHOA PHÚC AN"
type input "036082000869 TRẦN VIỆT HÙNG, XÓM HỒNG PHÚC"
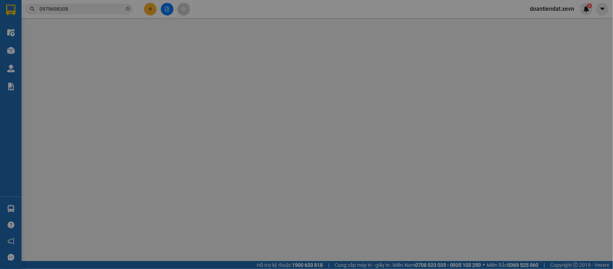
type input "25.000"
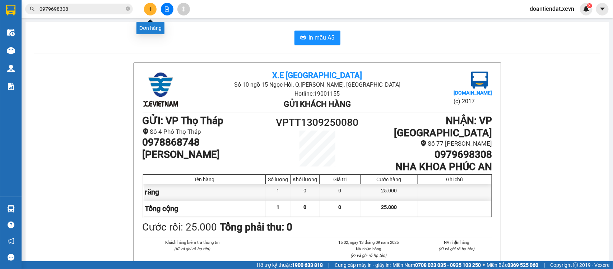
click at [151, 10] on icon "plus" at bounding box center [150, 8] width 5 height 5
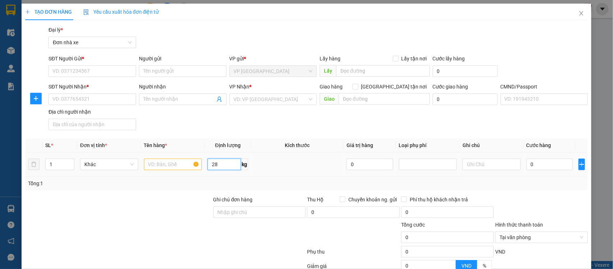
type input "28"
drag, startPoint x: 545, startPoint y: 157, endPoint x: 613, endPoint y: 227, distance: 97.6
click at [545, 161] on div "0" at bounding box center [550, 164] width 46 height 14
click at [538, 169] on input "0" at bounding box center [550, 163] width 46 height 11
type input "4"
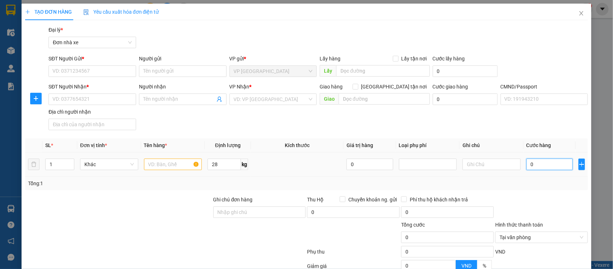
type input "4"
type input "45"
type input "45.000"
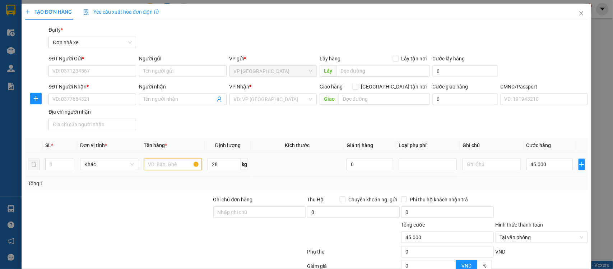
click at [169, 165] on input "text" at bounding box center [173, 163] width 58 height 11
type input "THÙNG DÒ"
click at [93, 73] on input "SĐT Người Gửi *" at bounding box center [93, 70] width 88 height 11
type input "0989545477"
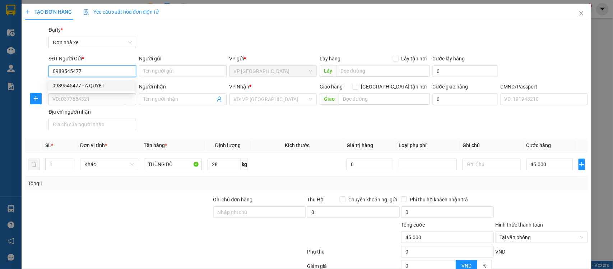
drag, startPoint x: 97, startPoint y: 85, endPoint x: 160, endPoint y: 101, distance: 64.9
click at [96, 85] on div "0989545477 - A QUYẾT" at bounding box center [91, 86] width 78 height 8
type input "A QUYẾT"
type input "0988331985"
type input "THỦY"
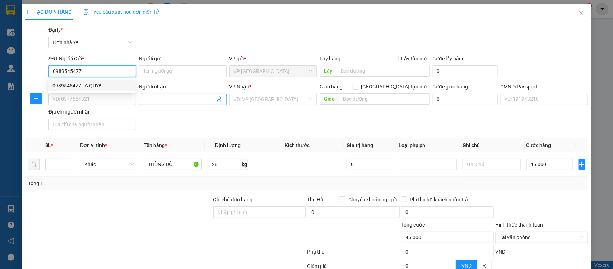
checkbox input "true"
type input "chung cư thăng long number one"
type input "1"
type input "85.000"
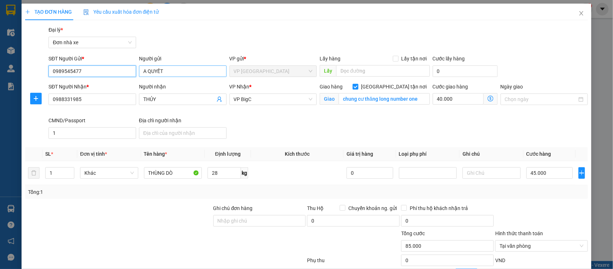
type input "0989545477"
click at [173, 74] on input "A QUYẾT" at bounding box center [183, 70] width 88 height 11
type input "BÙI VĂN QUYẾT"
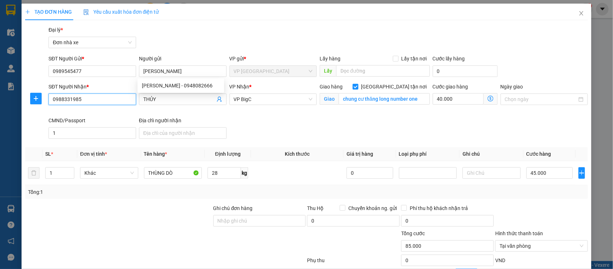
click at [97, 100] on input "0988331985" at bounding box center [93, 98] width 88 height 11
click at [98, 100] on input "0988331985" at bounding box center [93, 98] width 88 height 11
type input "0986133324"
click at [88, 114] on div "0986133324 - Hùng" at bounding box center [91, 114] width 78 height 8
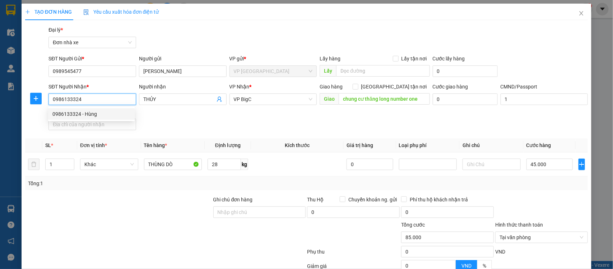
type input "Hùng"
checkbox input "false"
type input "001091004901"
type input "45.000"
type input "0986133324"
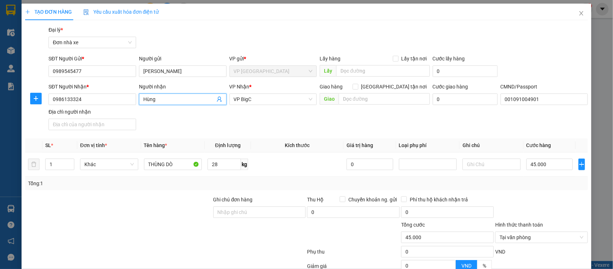
click at [158, 97] on input "Hùng" at bounding box center [179, 99] width 72 height 8
click at [525, 126] on div "SĐT Người Nhận * 0986133324 Người nhận Hùng VP Nhận * VP BigC Giao hàng Giao tậ…" at bounding box center [318, 108] width 543 height 50
click at [525, 186] on div "Tổng: 1" at bounding box center [307, 183] width 558 height 8
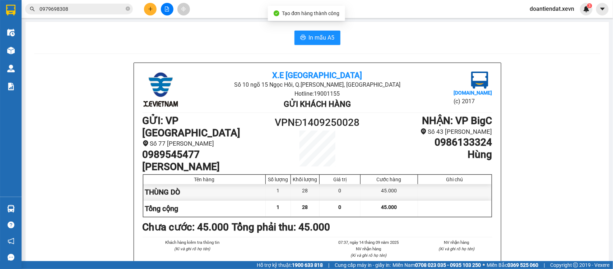
click at [319, 38] on span "In mẫu A5" at bounding box center [322, 37] width 26 height 9
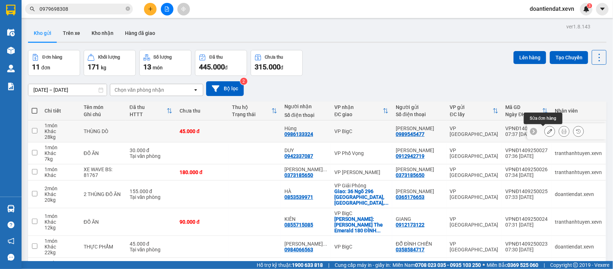
click at [548, 133] on icon at bounding box center [550, 131] width 5 height 5
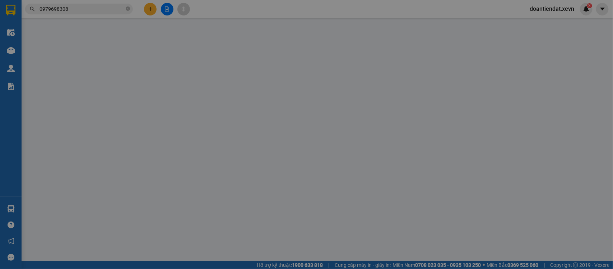
type input "0989545477"
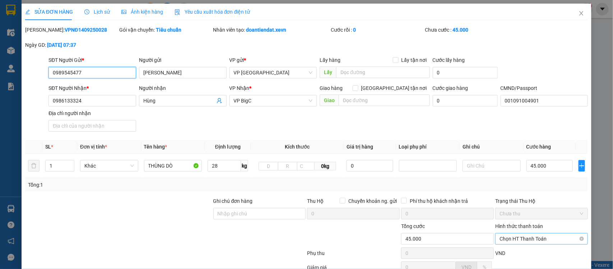
click at [524, 233] on span "Chọn HT Thanh Toán" at bounding box center [542, 238] width 84 height 11
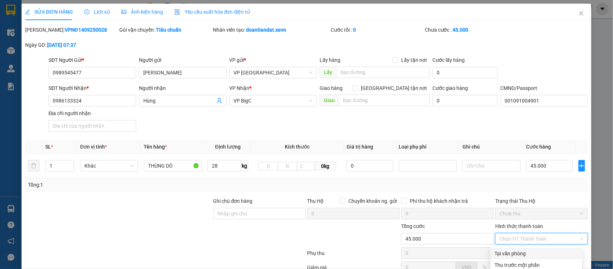
click at [517, 249] on div "Tại văn phòng" at bounding box center [536, 253] width 83 height 8
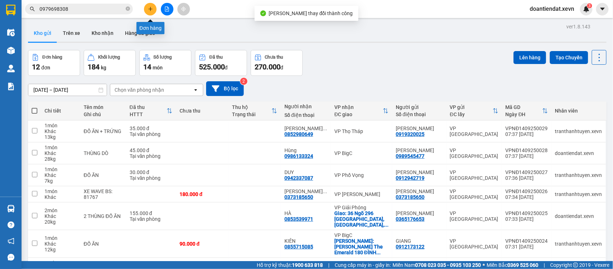
click at [148, 9] on icon "plus" at bounding box center [150, 8] width 5 height 5
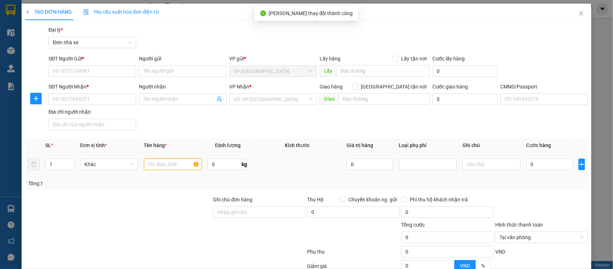
click at [165, 169] on input "text" at bounding box center [173, 163] width 58 height 11
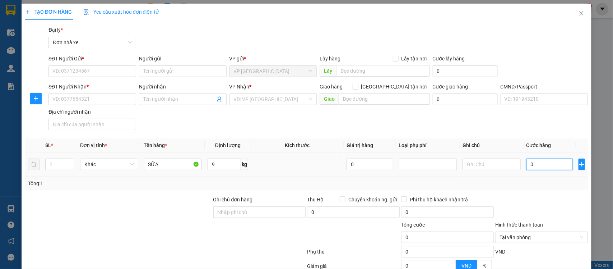
click at [536, 166] on input "0" at bounding box center [550, 163] width 46 height 11
click at [97, 68] on input "SĐT Người Gửi *" at bounding box center [93, 70] width 88 height 11
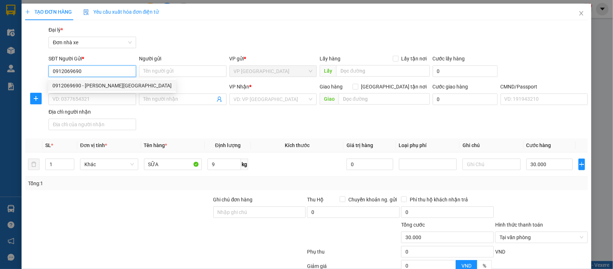
click at [94, 87] on div "0912069690 - PHẠM CAO SƠN" at bounding box center [111, 86] width 119 height 8
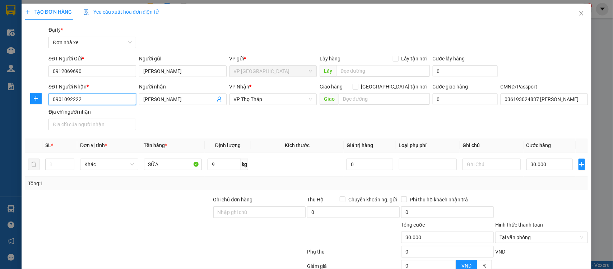
click at [114, 100] on input "0901092222" at bounding box center [93, 98] width 88 height 11
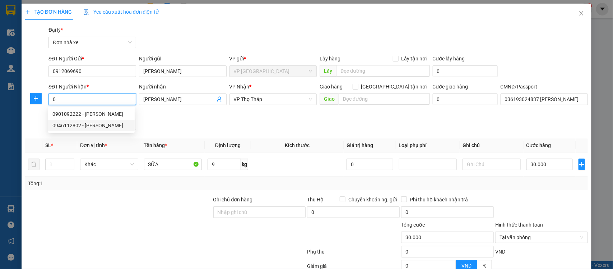
click at [101, 126] on div "0946112802 - PHẠM THÙY DUNG" at bounding box center [91, 125] width 78 height 8
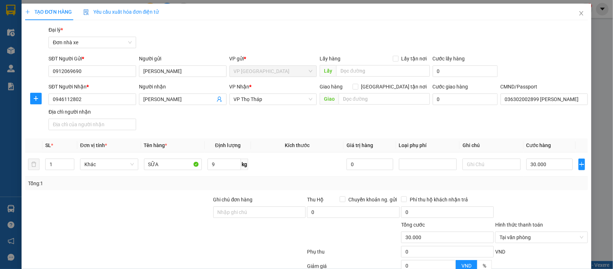
click at [497, 188] on div "Tổng: 1" at bounding box center [306, 183] width 563 height 14
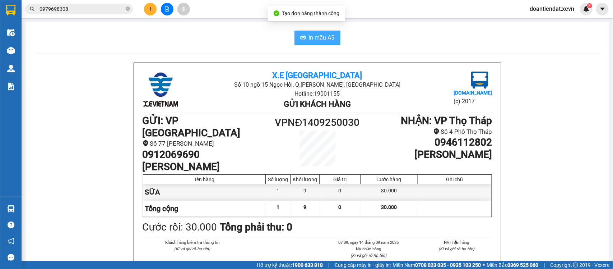
click at [315, 39] on span "In mẫu A5" at bounding box center [322, 37] width 26 height 9
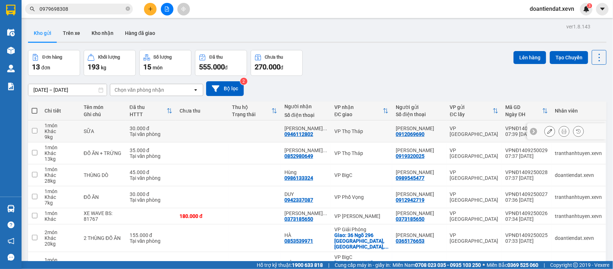
click at [113, 128] on div "SỮA" at bounding box center [103, 131] width 39 height 6
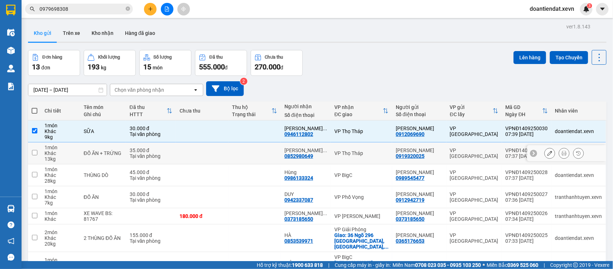
click at [112, 142] on td "ĐỒ ĂN + TRỨNG" at bounding box center [103, 153] width 46 height 22
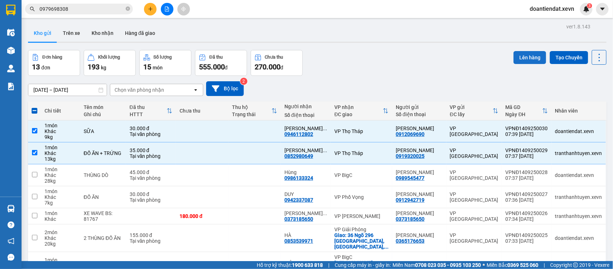
click at [518, 54] on button "Lên hàng" at bounding box center [530, 57] width 33 height 13
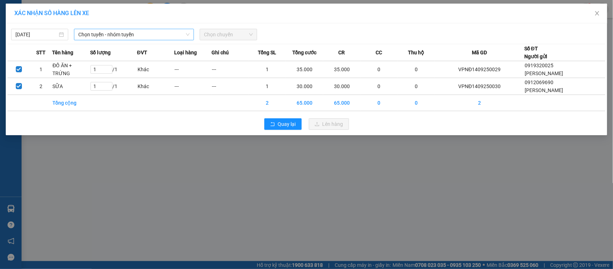
click at [115, 34] on span "Chọn tuyến - nhóm tuyến" at bounding box center [133, 34] width 111 height 11
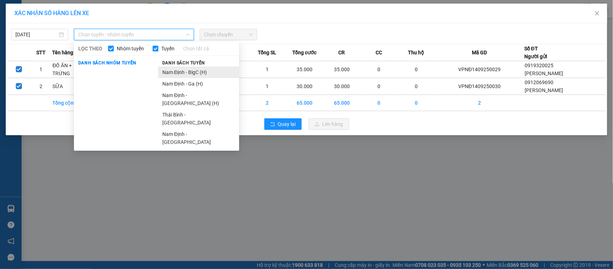
drag, startPoint x: 190, startPoint y: 74, endPoint x: 236, endPoint y: 67, distance: 46.9
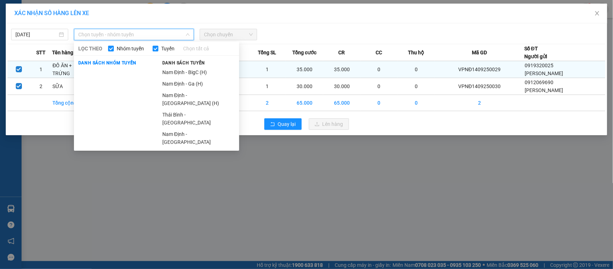
click at [190, 74] on li "Nam Định - BigC (H)" at bounding box center [198, 71] width 81 height 11
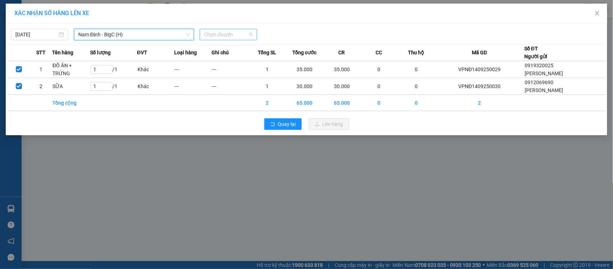
click at [237, 38] on span "Chọn chuyến" at bounding box center [228, 34] width 49 height 11
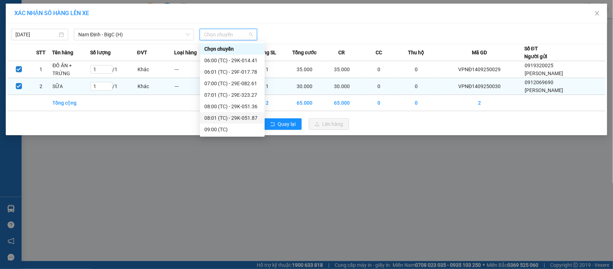
drag, startPoint x: 234, startPoint y: 73, endPoint x: 293, endPoint y: 92, distance: 62.4
click at [234, 114] on div "08:01 (TC) - 29K-051.87" at bounding box center [232, 118] width 56 height 8
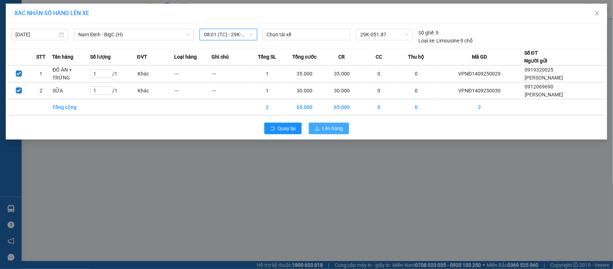
click at [340, 126] on span "Lên hàng" at bounding box center [333, 128] width 21 height 8
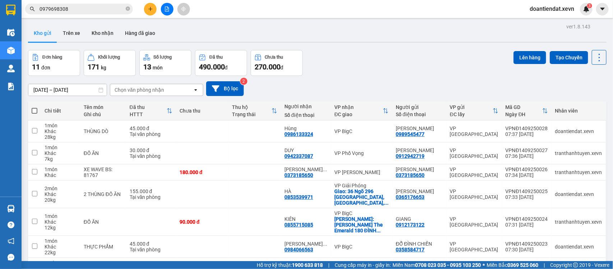
click at [73, 8] on input "0979698308" at bounding box center [82, 9] width 85 height 8
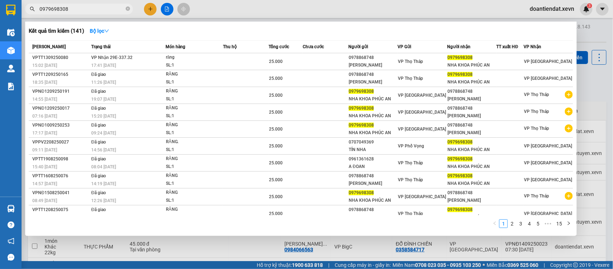
click at [75, 9] on input "0979698308" at bounding box center [82, 9] width 85 height 8
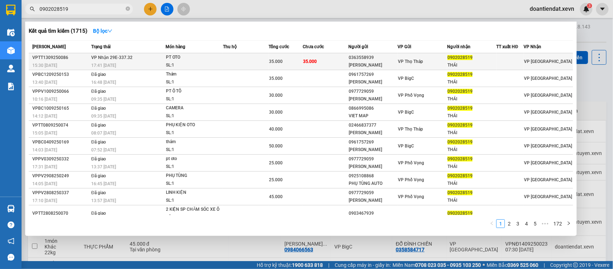
click at [148, 59] on td "VP Nhận 29E-337.32 17:41 - 13/09" at bounding box center [127, 61] width 76 height 17
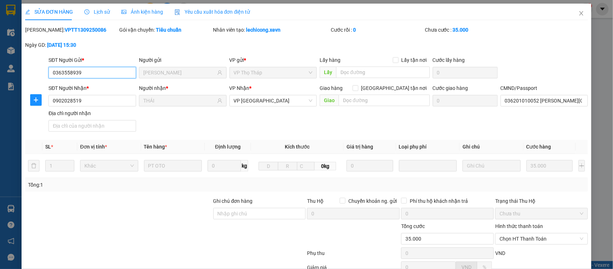
drag, startPoint x: 531, startPoint y: 161, endPoint x: 531, endPoint y: 169, distance: 8.3
click at [531, 233] on span "Chọn HT Thanh Toán" at bounding box center [542, 238] width 84 height 11
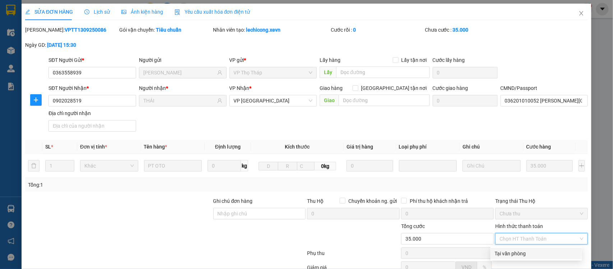
click at [521, 249] on div "Tại văn phòng" at bounding box center [536, 253] width 83 height 8
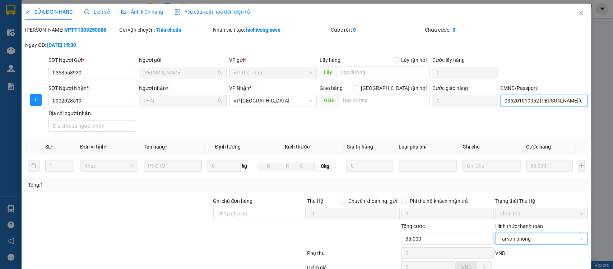
click at [541, 95] on input "036201010052 VŨ NHẬT TÂN" at bounding box center [545, 100] width 88 height 11
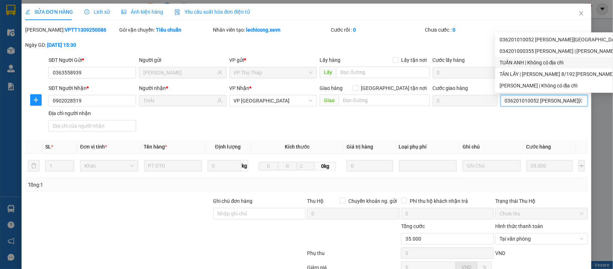
click at [511, 60] on div "TUẤN ANH | Không có địa chỉ" at bounding box center [582, 63] width 164 height 8
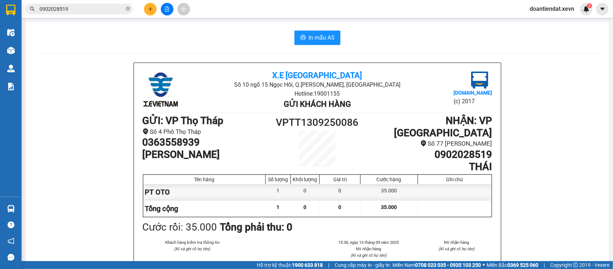
click at [87, 9] on input "0902028519" at bounding box center [82, 9] width 85 height 8
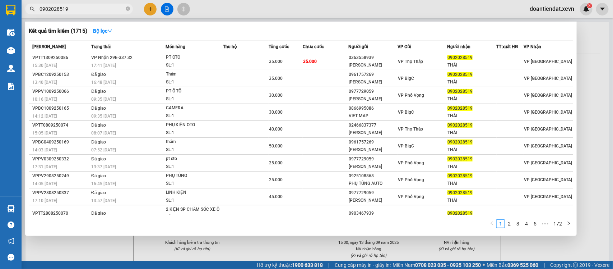
click at [87, 9] on input "0902028519" at bounding box center [82, 9] width 85 height 8
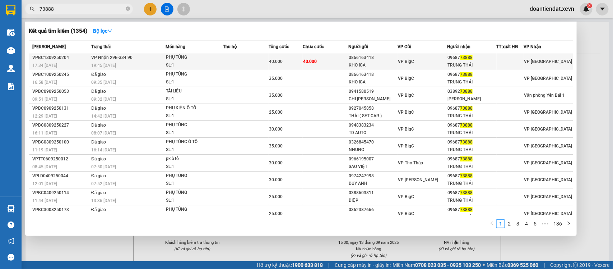
click at [246, 59] on td at bounding box center [246, 61] width 46 height 17
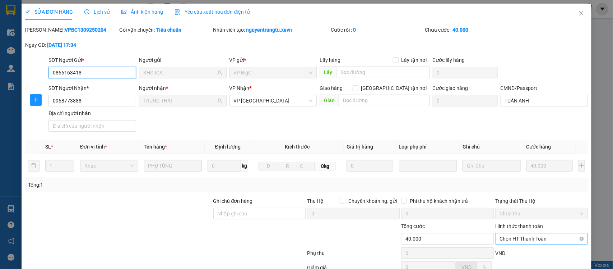
click at [527, 233] on div "Chọn HT Thanh Toán" at bounding box center [541, 238] width 93 height 11
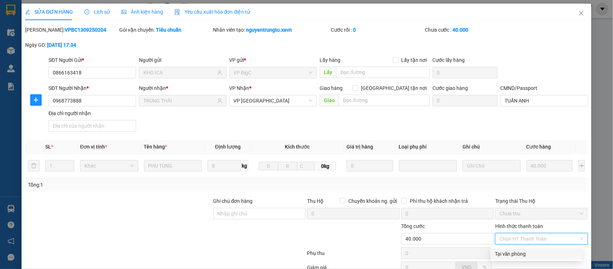
drag, startPoint x: 525, startPoint y: 180, endPoint x: 503, endPoint y: 194, distance: 26.0
click at [525, 250] on div "Tại văn phòng" at bounding box center [536, 254] width 83 height 8
click at [348, 243] on div "Total Paid Fee 0 Total UnPaid Fee 40.000 Cash Collection Total Fee Mã ĐH: VPBC1…" at bounding box center [306, 178] width 563 height 304
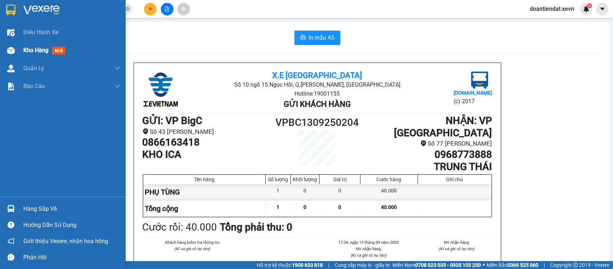
click at [9, 47] on img at bounding box center [11, 51] width 8 height 8
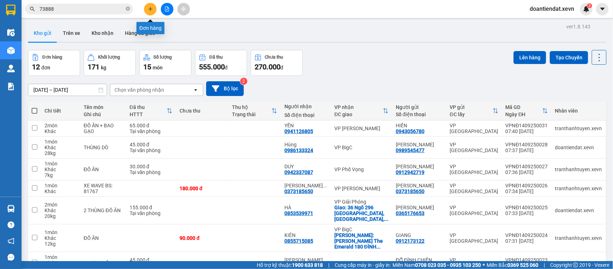
click at [151, 8] on icon "plus" at bounding box center [150, 8] width 5 height 5
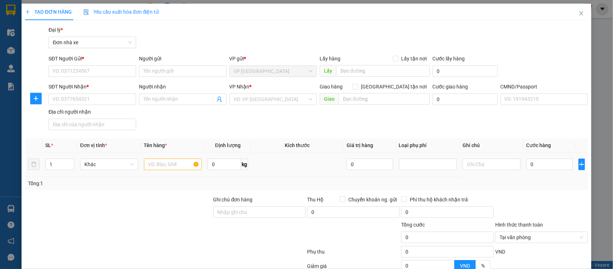
click at [225, 157] on span "0 kg" at bounding box center [228, 163] width 41 height 13
click at [220, 165] on input "0" at bounding box center [224, 163] width 33 height 11
click at [163, 158] on input "text" at bounding box center [173, 163] width 58 height 11
drag, startPoint x: 162, startPoint y: 165, endPoint x: 195, endPoint y: 176, distance: 35.0
click at [162, 165] on input "text" at bounding box center [173, 163] width 58 height 11
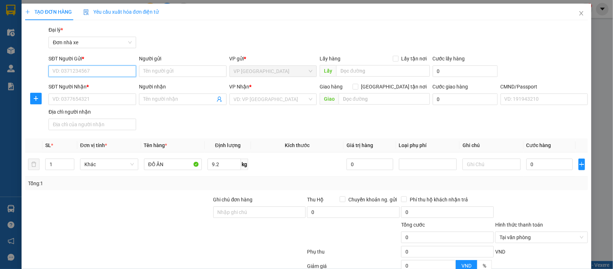
click at [91, 74] on input "SĐT Người Gửi *" at bounding box center [93, 70] width 88 height 11
click at [74, 87] on div "0852193172 - Thanh" at bounding box center [91, 86] width 78 height 8
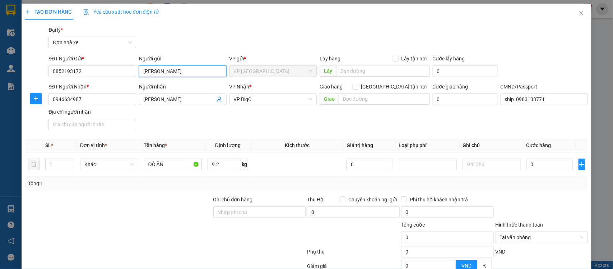
click at [166, 72] on input "Thanh" at bounding box center [183, 70] width 88 height 11
click at [207, 25] on div "TẠO ĐƠN HÀNG Yêu cầu xuất hóa đơn điện tử Transit Pickup Surcharge Ids Transit …" at bounding box center [306, 166] width 563 height 324
click at [114, 100] on input "0946634987" at bounding box center [93, 98] width 88 height 11
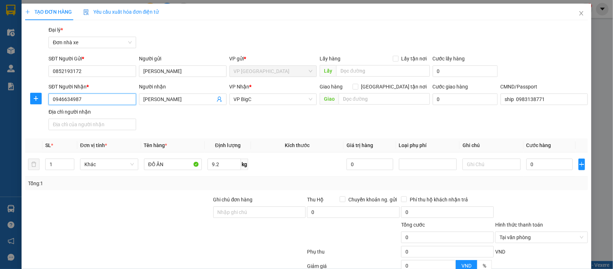
click at [114, 100] on input "0946634987" at bounding box center [93, 98] width 88 height 11
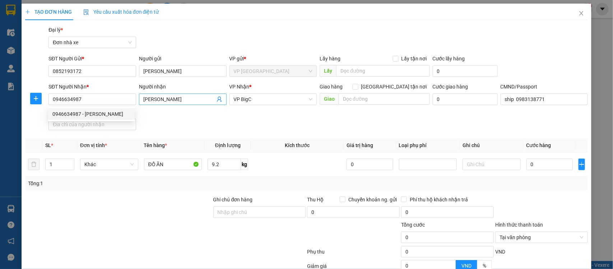
click at [167, 100] on input "Linh" at bounding box center [179, 99] width 72 height 8
click at [536, 169] on input "0" at bounding box center [550, 163] width 46 height 11
click at [541, 187] on div "Tổng: 1" at bounding box center [307, 183] width 558 height 8
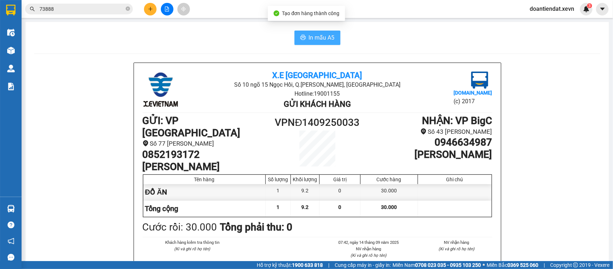
click at [309, 34] on span "In mẫu A5" at bounding box center [322, 37] width 26 height 9
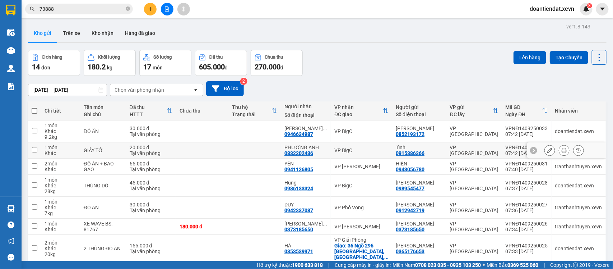
drag, startPoint x: 167, startPoint y: 60, endPoint x: 182, endPoint y: 45, distance: 20.3
click at [167, 144] on div "20.000 đ" at bounding box center [151, 147] width 43 height 6
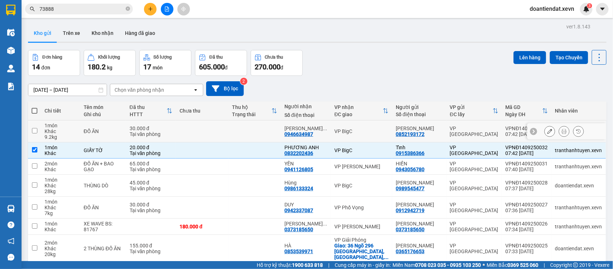
drag, startPoint x: 182, startPoint y: 45, endPoint x: 232, endPoint y: 63, distance: 53.0
click at [183, 120] on td at bounding box center [202, 131] width 52 height 22
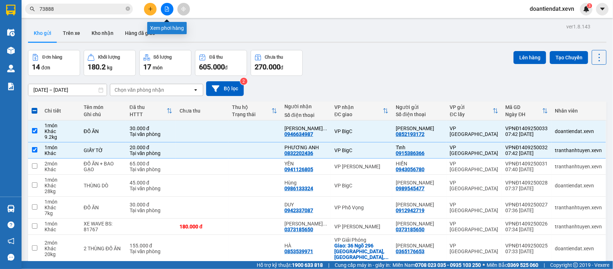
click at [166, 12] on button at bounding box center [167, 9] width 13 height 13
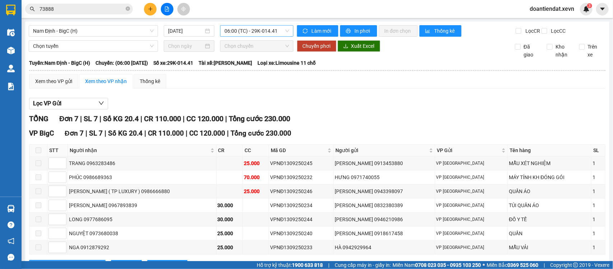
click at [239, 26] on span "06:00 (TC) - 29K-014.41" at bounding box center [257, 31] width 64 height 11
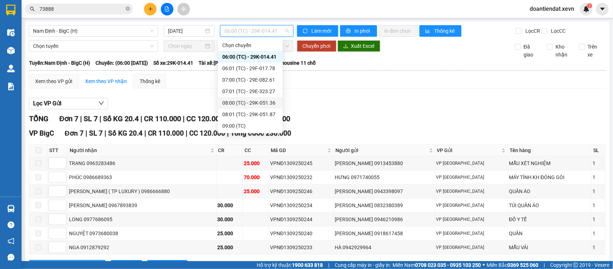
click at [246, 99] on div "08:00 (TC) - 29K-051.36" at bounding box center [250, 103] width 56 height 8
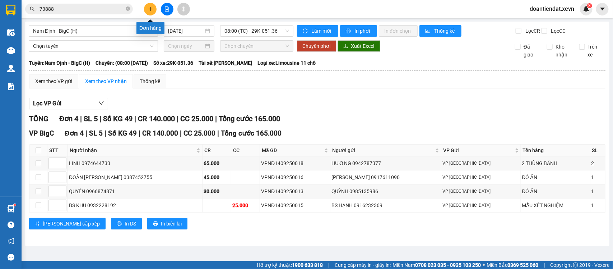
click at [148, 10] on icon "plus" at bounding box center [150, 8] width 5 height 5
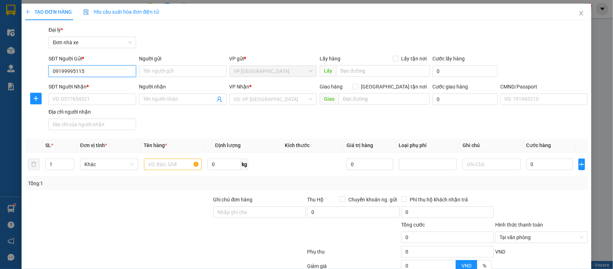
click at [67, 73] on input "09199995115" at bounding box center [93, 70] width 88 height 11
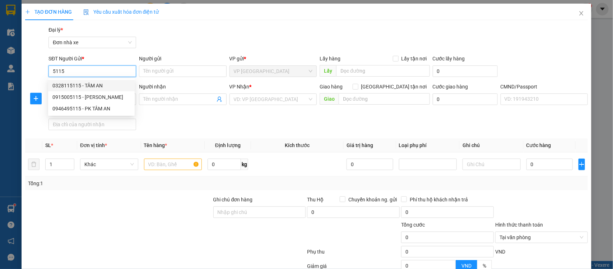
click at [89, 70] on input "5115" at bounding box center [93, 70] width 88 height 11
click at [103, 84] on div "0914695115 - LÊ VĂN CHIẾN" at bounding box center [91, 86] width 78 height 8
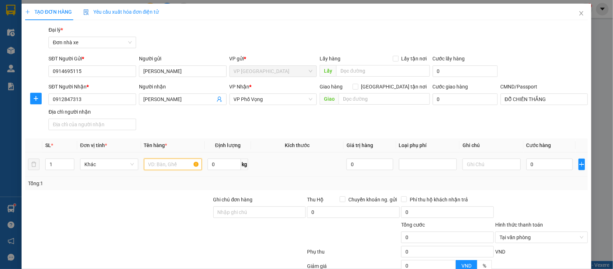
click at [182, 162] on input "text" at bounding box center [173, 163] width 58 height 11
click at [220, 169] on input "0" at bounding box center [224, 163] width 33 height 11
click at [543, 160] on input "0" at bounding box center [550, 163] width 46 height 11
click at [539, 169] on input "30" at bounding box center [550, 163] width 46 height 11
click at [533, 191] on div "Transit Pickup Surcharge Ids Transit Deliver Surcharge Ids Transit Deliver Surc…" at bounding box center [306, 177] width 563 height 302
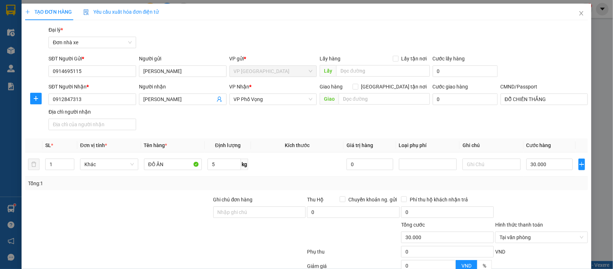
click at [541, 204] on div at bounding box center [542, 207] width 94 height 25
drag, startPoint x: 550, startPoint y: 249, endPoint x: 548, endPoint y: 200, distance: 49.3
click at [548, 200] on div "Transit Pickup Surcharge Ids Transit Deliver Surcharge Ids Transit Deliver Surc…" at bounding box center [306, 177] width 563 height 302
click at [548, 262] on div at bounding box center [542, 268] width 94 height 13
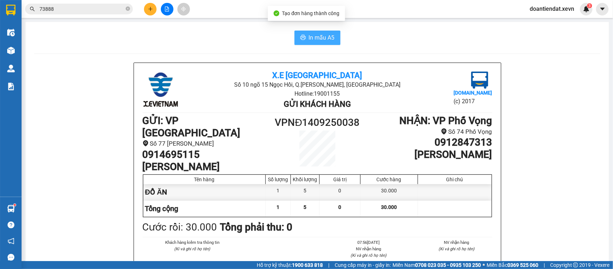
click at [313, 34] on span "In mẫu A5" at bounding box center [322, 37] width 26 height 9
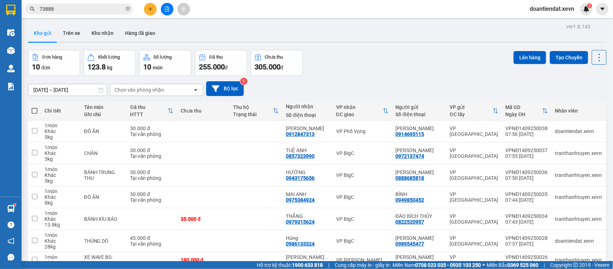
click at [393, 60] on div "Đơn hàng 10 đơn Khối lượng 123.8 kg Số lượng 10 món Đã thu 255.000 đ Chưa thu 3…" at bounding box center [317, 63] width 579 height 26
click at [152, 5] on button at bounding box center [150, 9] width 13 height 13
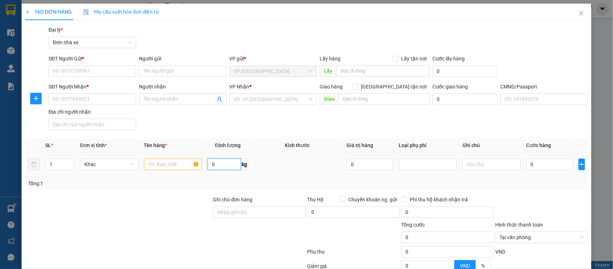
click at [218, 166] on input "0" at bounding box center [224, 163] width 33 height 11
click at [167, 169] on input "text" at bounding box center [173, 163] width 58 height 11
click at [517, 166] on td at bounding box center [492, 164] width 64 height 24
click at [527, 163] on input "0" at bounding box center [550, 163] width 46 height 11
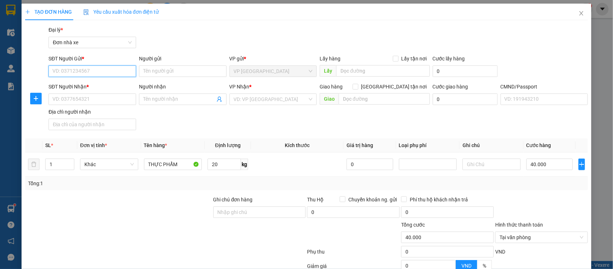
click at [102, 65] on input "SĐT Người Gửi *" at bounding box center [93, 70] width 88 height 11
click at [105, 88] on div "0937430801 - DƯƠNG QUÂN" at bounding box center [91, 86] width 78 height 8
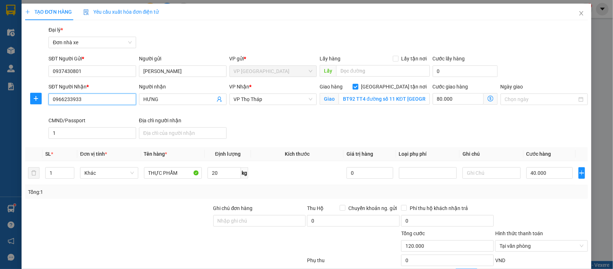
click at [112, 103] on input "0966233933" at bounding box center [93, 98] width 88 height 11
click at [173, 100] on input "HƯNG" at bounding box center [179, 99] width 72 height 8
click at [264, 100] on span "VP Thọ Tháp" at bounding box center [273, 99] width 79 height 11
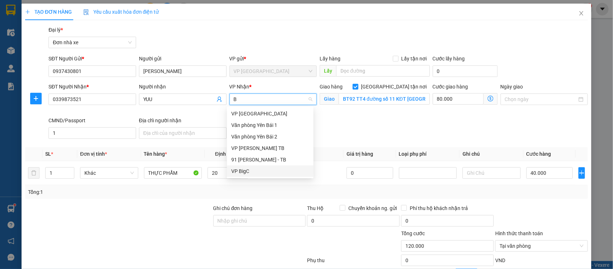
click at [254, 173] on div "VP BigC" at bounding box center [270, 171] width 78 height 8
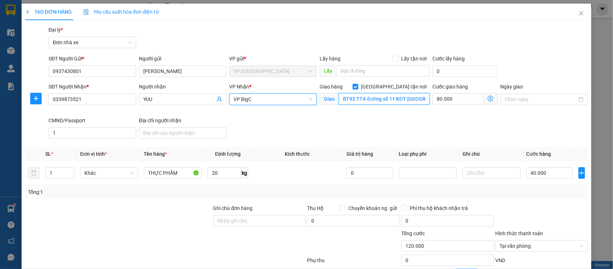
click at [385, 101] on input "BT92 TT4 đường số 11 KĐT TP Giao Lưu, cổ nhuế 1, bắc từ liêm" at bounding box center [384, 98] width 91 height 11
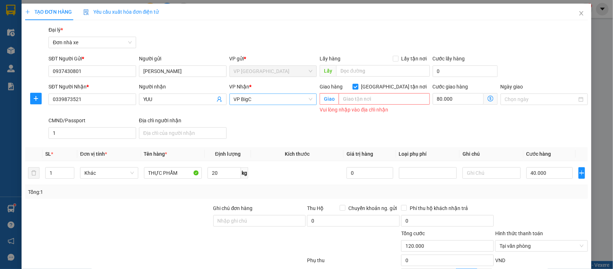
click at [402, 86] on span "[GEOGRAPHIC_DATA] tận nơi" at bounding box center [395, 87] width 72 height 8
click at [358, 86] on input "[GEOGRAPHIC_DATA] tận nơi" at bounding box center [355, 86] width 5 height 5
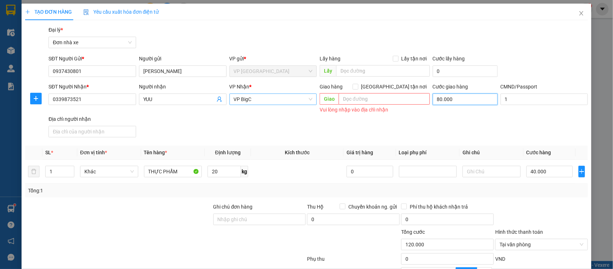
click at [439, 97] on input "80.000" at bounding box center [465, 98] width 65 height 11
click at [505, 100] on input "1" at bounding box center [545, 98] width 88 height 11
click at [523, 192] on div "Tổng: 1" at bounding box center [307, 190] width 558 height 8
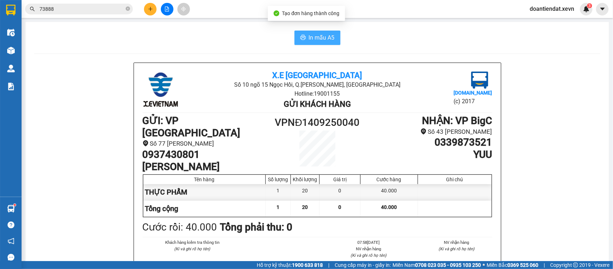
click at [304, 37] on button "In mẫu A5" at bounding box center [318, 38] width 46 height 14
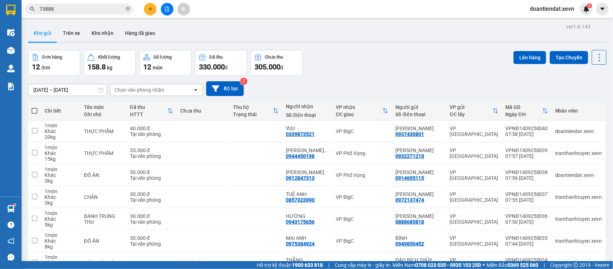
click at [526, 51] on button "Lên hàng" at bounding box center [530, 57] width 33 height 13
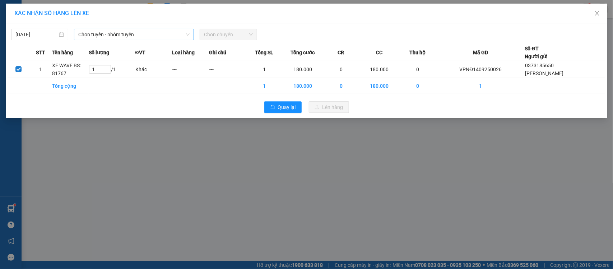
click at [112, 31] on span "Chọn tuyến - nhóm tuyến" at bounding box center [133, 34] width 111 height 11
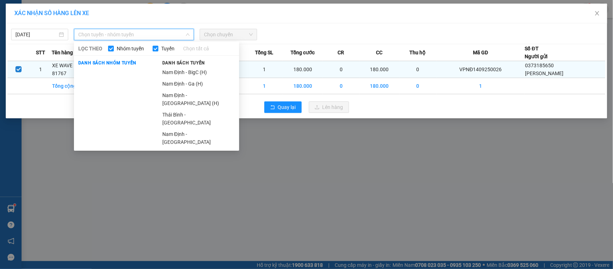
drag, startPoint x: 190, startPoint y: 92, endPoint x: 245, endPoint y: 76, distance: 57.7
click at [191, 93] on li "Nam Định - Hà Đông (H)" at bounding box center [198, 98] width 81 height 19
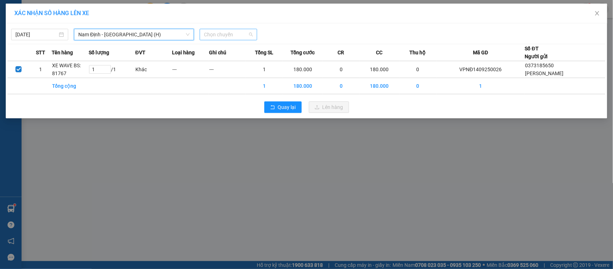
click at [222, 34] on span "Chọn chuyến" at bounding box center [228, 34] width 49 height 11
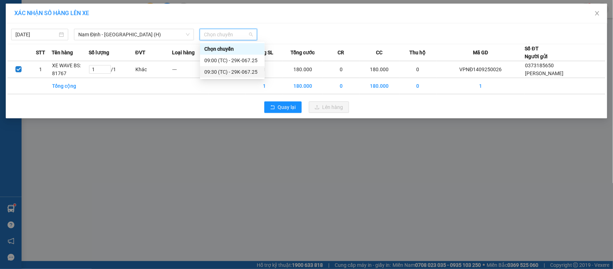
click at [230, 74] on div "09:30 (TC) - 29K-067.25" at bounding box center [232, 72] width 56 height 8
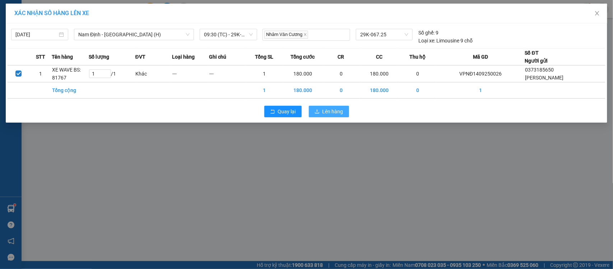
drag, startPoint x: 322, startPoint y: 114, endPoint x: 541, endPoint y: 171, distance: 226.7
click at [326, 116] on button "Lên hàng" at bounding box center [329, 111] width 40 height 11
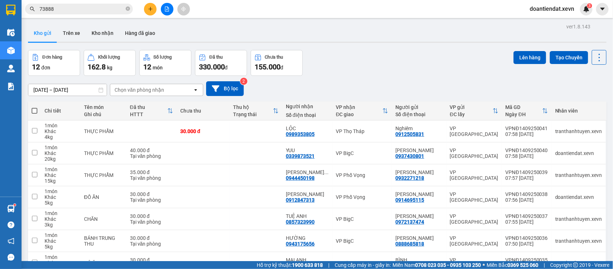
click at [147, 11] on button at bounding box center [150, 9] width 13 height 13
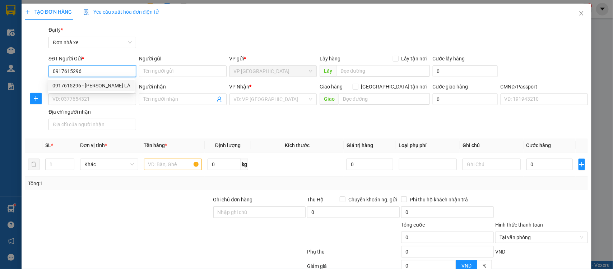
click at [96, 83] on div "0917615296 - TRẦN THỊ LÀ" at bounding box center [91, 86] width 78 height 8
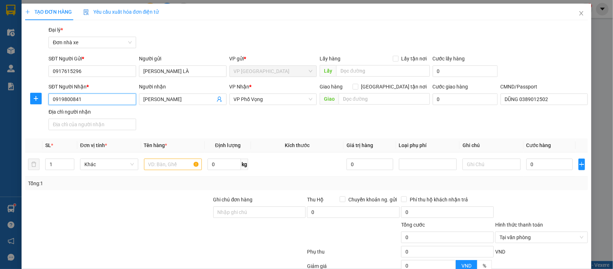
click at [104, 96] on input "0919800841" at bounding box center [93, 98] width 88 height 11
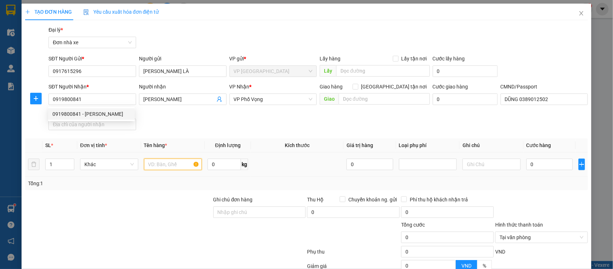
click at [159, 166] on input "text" at bounding box center [173, 163] width 58 height 11
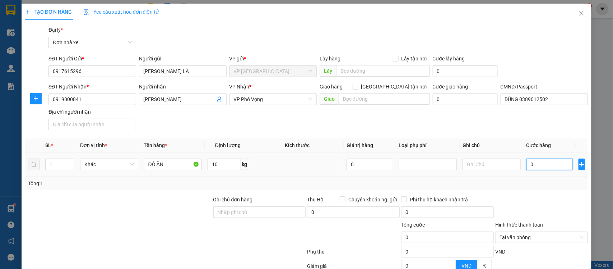
click at [534, 165] on input "0" at bounding box center [550, 163] width 46 height 11
click at [173, 165] on input "ĐỒ ĂN" at bounding box center [173, 163] width 58 height 11
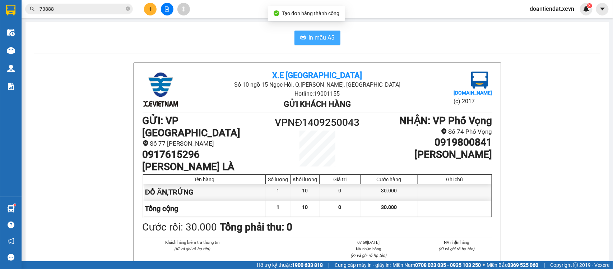
click at [314, 37] on span "In mẫu A5" at bounding box center [322, 37] width 26 height 9
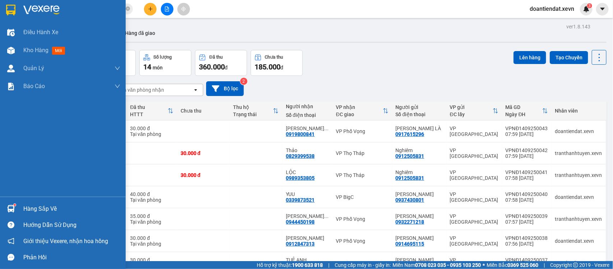
click at [11, 206] on img at bounding box center [11, 209] width 8 height 8
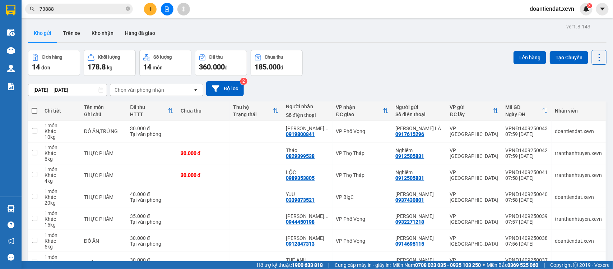
click at [153, 10] on section "Kết quả tìm kiếm ( 1354 ) Bộ lọc Mã ĐH Trạng thái Món hàng Thu hộ Tổng cước Chư…" at bounding box center [306, 134] width 613 height 269
click at [153, 10] on button at bounding box center [150, 9] width 13 height 13
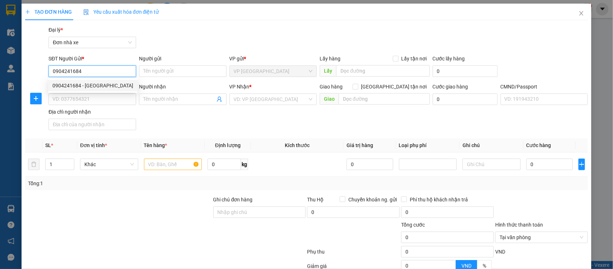
click at [89, 87] on div "0904241684 - [GEOGRAPHIC_DATA]" at bounding box center [92, 86] width 81 height 8
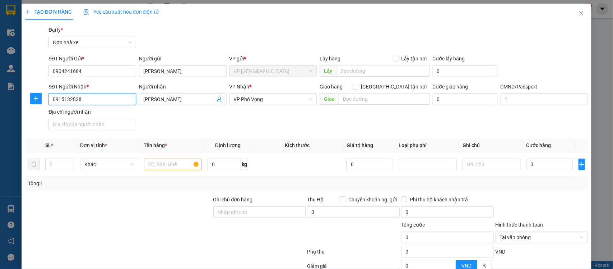
click at [103, 102] on input "0915132828" at bounding box center [93, 98] width 88 height 11
drag, startPoint x: 109, startPoint y: 114, endPoint x: 160, endPoint y: 147, distance: 60.6
click at [110, 114] on div "0943169802 - [PERSON_NAME]" at bounding box center [91, 114] width 78 height 8
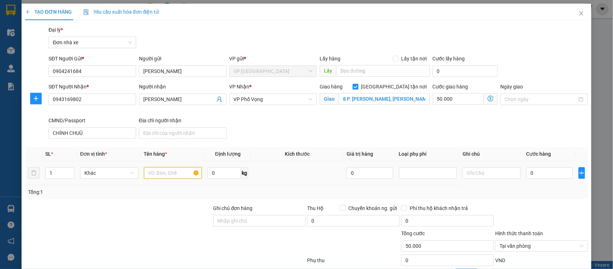
click at [158, 174] on input "text" at bounding box center [173, 172] width 58 height 11
type input "10"
click at [527, 180] on div "0" at bounding box center [550, 173] width 46 height 14
type input "3"
type input "50.003"
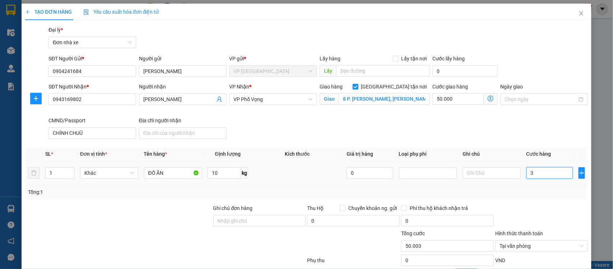
type input "30"
type input "50.030"
type input "30.000"
type input "80.000"
click at [532, 104] on div at bounding box center [545, 98] width 88 height 11
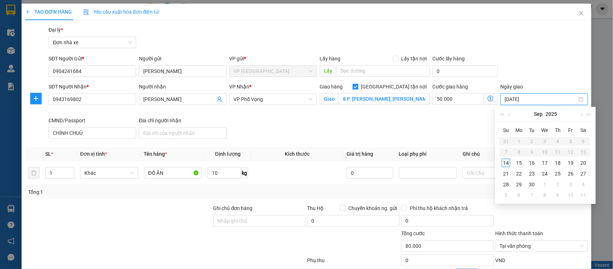
type input "[DATE]"
click at [504, 163] on div "14" at bounding box center [506, 162] width 9 height 9
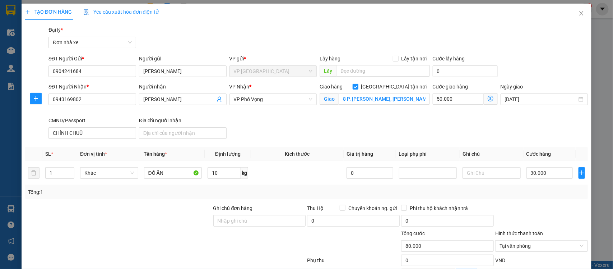
click at [433, 186] on div "Tổng: 1" at bounding box center [306, 192] width 563 height 14
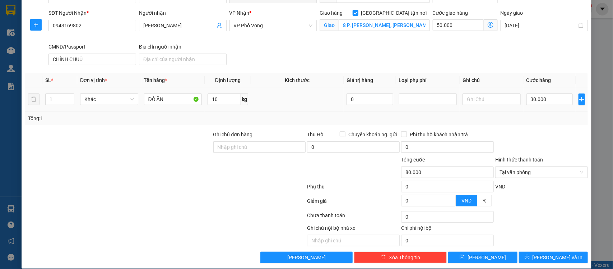
scroll to position [83, 0]
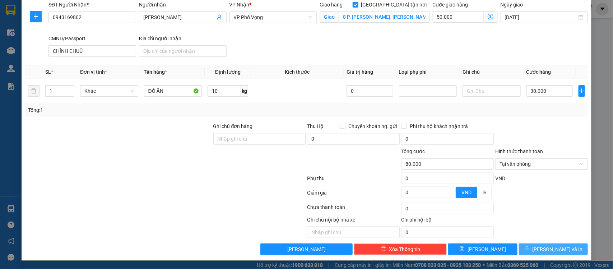
click at [542, 246] on span "[PERSON_NAME] và In" at bounding box center [558, 249] width 50 height 8
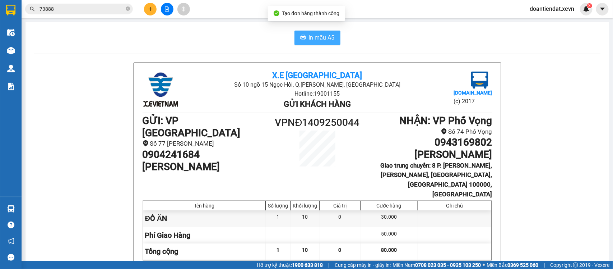
click at [312, 31] on button "In mẫu A5" at bounding box center [318, 38] width 46 height 14
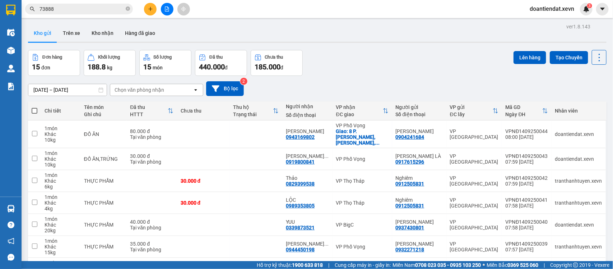
click at [155, 13] on div at bounding box center [167, 9] width 54 height 13
click at [154, 10] on button at bounding box center [150, 9] width 13 height 13
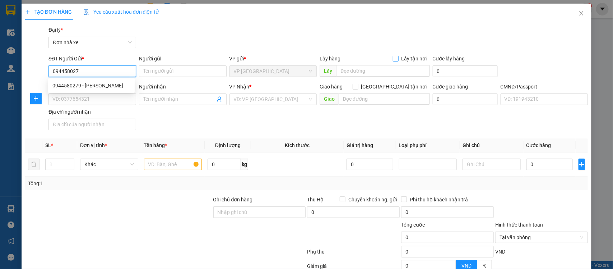
type input "0944580279"
click at [104, 82] on div "0944580279 - [PERSON_NAME]" at bounding box center [91, 86] width 78 height 8
type input "[PERSON_NAME]"
type input "0857565739"
type input "[PERSON_NAME]"
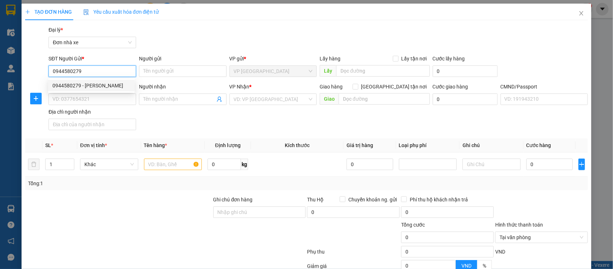
type input "036204015017 [PERSON_NAME]"
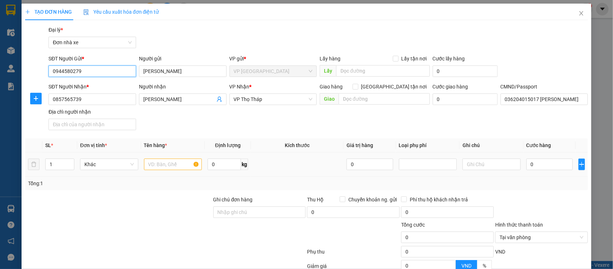
type input "0944580279"
click at [168, 166] on input "text" at bounding box center [173, 163] width 58 height 11
type input "D"
type input "ĐỒ ĂN"
type input "4.2"
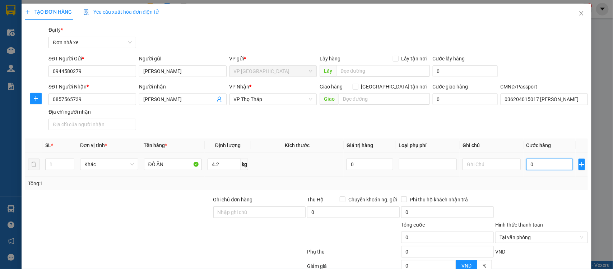
click at [555, 164] on input "0" at bounding box center [550, 163] width 46 height 11
type input "3"
type input "35"
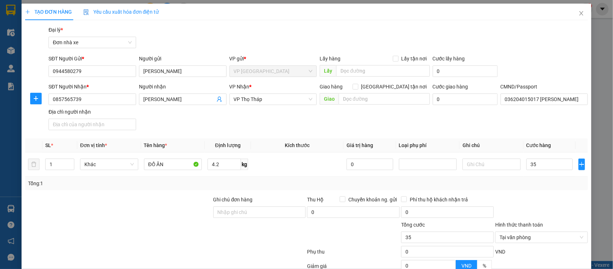
type input "35.000"
click at [527, 189] on div "Tổng: 1" at bounding box center [306, 183] width 563 height 14
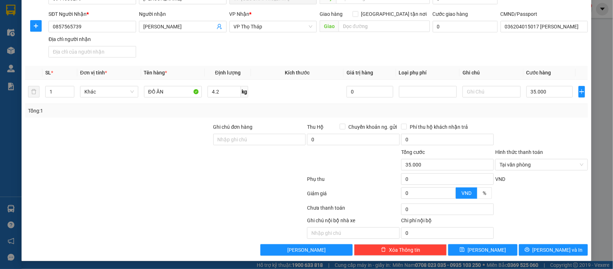
scroll to position [74, 0]
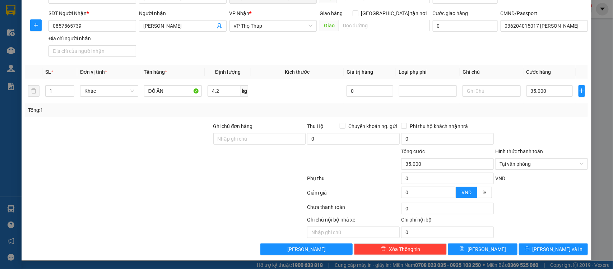
click at [541, 179] on div "VND" at bounding box center [542, 180] width 94 height 13
click at [543, 204] on div "Chọn HT Thanh Toán" at bounding box center [542, 208] width 94 height 14
click at [545, 244] on button "[PERSON_NAME] và In" at bounding box center [553, 248] width 69 height 11
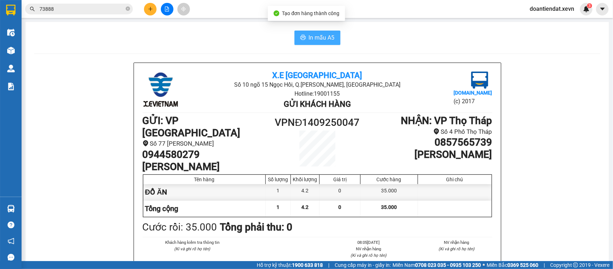
drag, startPoint x: 306, startPoint y: 32, endPoint x: 613, endPoint y: 114, distance: 317.8
click at [306, 32] on button "In mẫu A5" at bounding box center [318, 38] width 46 height 14
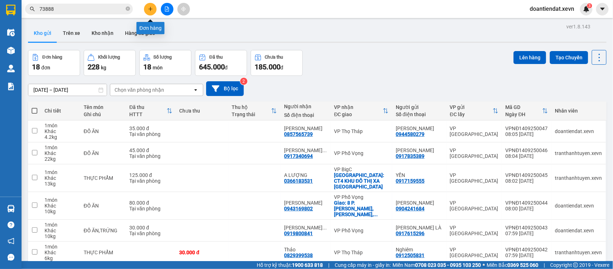
click at [146, 8] on button at bounding box center [150, 9] width 13 height 13
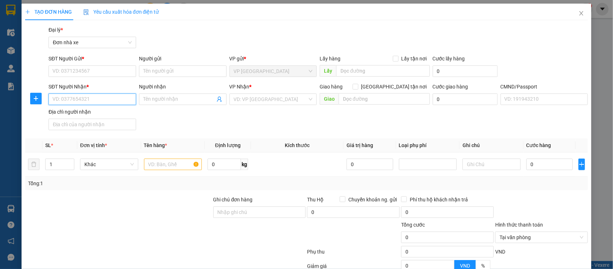
click at [82, 102] on input "SĐT Người Nhận *" at bounding box center [93, 98] width 88 height 11
type input "0814700668"
click at [98, 114] on div "0814700668 - [PERSON_NAME]" at bounding box center [91, 114] width 78 height 8
type input "[PERSON_NAME]"
type input "036197011195 [PERSON_NAME]"
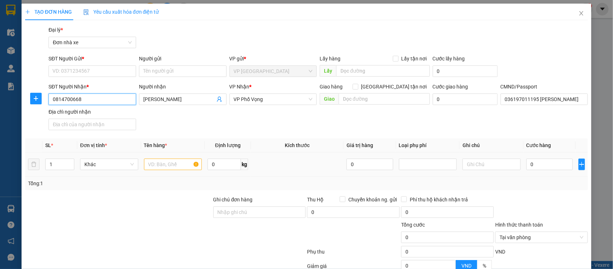
type input "0814700668"
click at [177, 168] on input "text" at bounding box center [173, 163] width 58 height 11
type input "GIẤY TỜ"
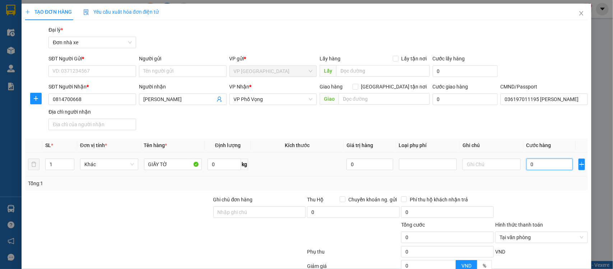
click at [527, 166] on input "0" at bounding box center [550, 163] width 46 height 11
type input "2"
type input "20"
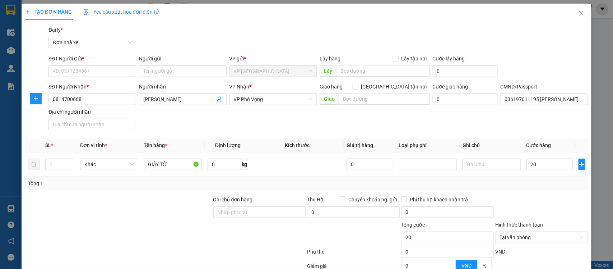
type input "20.000"
click at [91, 65] on div "SĐT Người Gửi *" at bounding box center [93, 60] width 88 height 11
click at [91, 69] on input "SĐT Người Gửi *" at bounding box center [93, 70] width 88 height 11
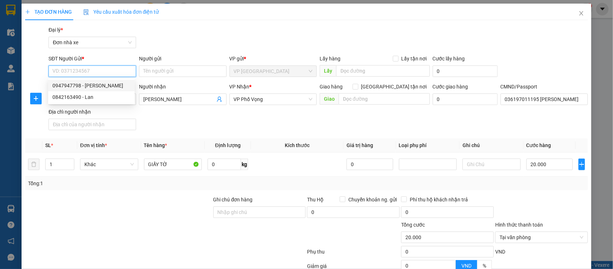
click at [112, 87] on div "0947947798 - [PERSON_NAME]" at bounding box center [91, 86] width 78 height 8
type input "0947947798"
type input "[PERSON_NAME]"
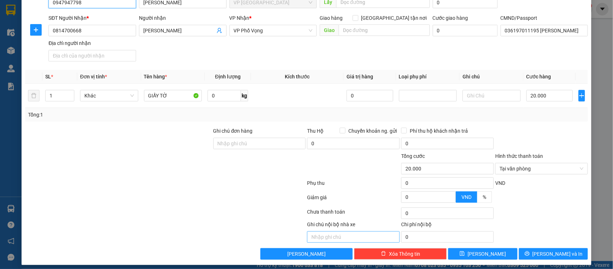
scroll to position [74, 0]
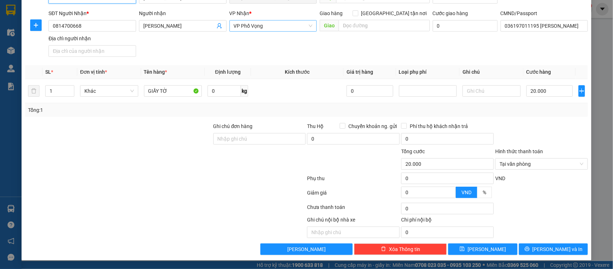
click at [261, 25] on span "VP Phố Vọng" at bounding box center [273, 25] width 79 height 11
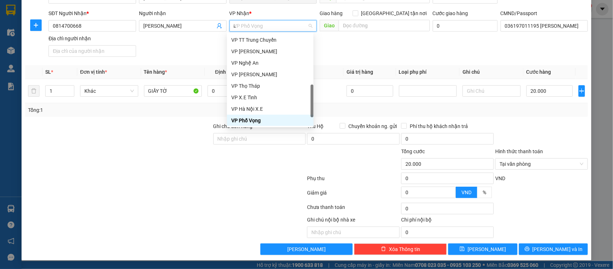
scroll to position [0, 0]
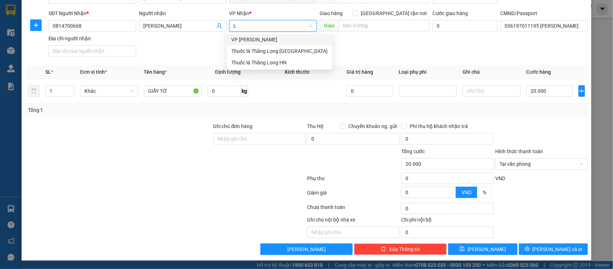
type input "LE"
click at [260, 40] on div "VP [PERSON_NAME]" at bounding box center [270, 40] width 78 height 8
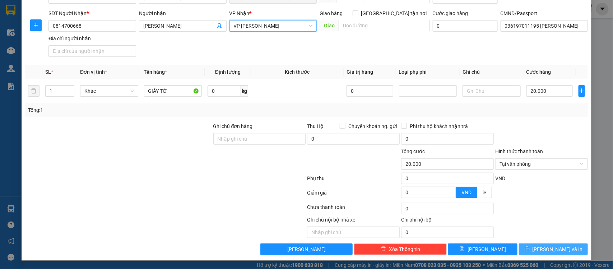
click at [539, 248] on button "[PERSON_NAME] và In" at bounding box center [553, 248] width 69 height 11
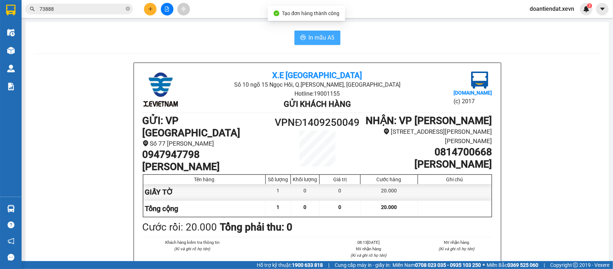
click at [319, 38] on span "In mẫu A5" at bounding box center [322, 37] width 26 height 9
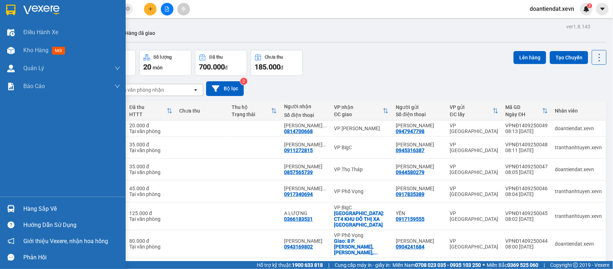
click at [10, 208] on img at bounding box center [11, 209] width 8 height 8
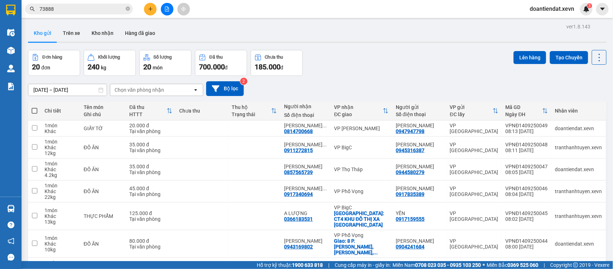
click at [152, 8] on section "Kết quả tìm kiếm ( 1354 ) Bộ lọc Mã ĐH Trạng thái Món hàng Thu hộ Tổng cước Chư…" at bounding box center [306, 134] width 613 height 269
click at [152, 8] on icon "plus" at bounding box center [150, 8] width 5 height 5
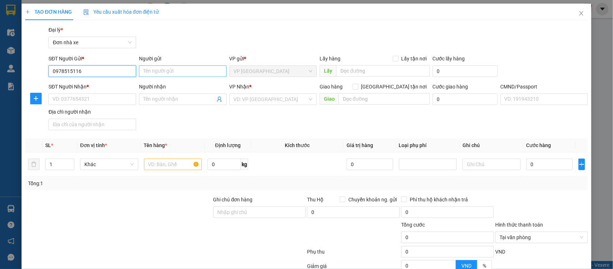
type input "0978515116"
click at [166, 75] on input "Người gửi" at bounding box center [183, 70] width 88 height 11
type input "[PERSON_NAME]"
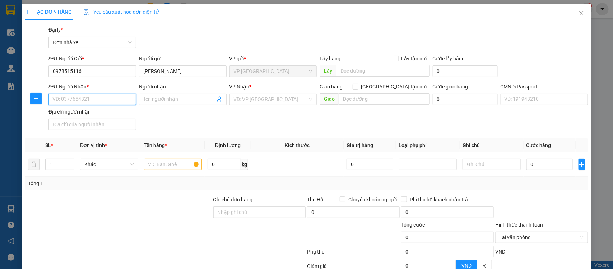
click at [90, 102] on input "SĐT Người Nhận *" at bounding box center [93, 98] width 88 height 11
type input "0981996789"
click at [71, 116] on div "0981996789 - HƯNG" at bounding box center [91, 114] width 78 height 8
type input "HƯNG"
checkbox input "true"
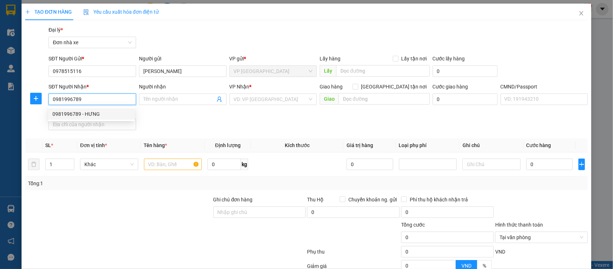
type input "Toà Nhà Simco Sông Đà, XQJ9+P2F, [GEOGRAPHIC_DATA], [GEOGRAPHIC_DATA], [GEOGRAP…"
type input "1"
type input "80.000"
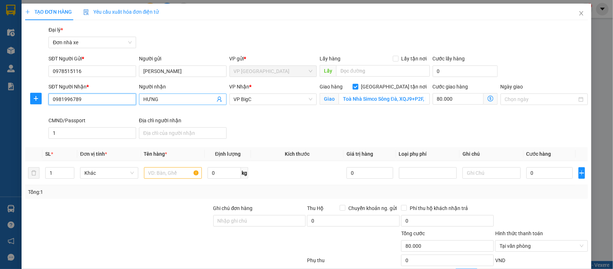
type input "0981996789"
click at [140, 100] on span "HƯNG" at bounding box center [183, 98] width 88 height 11
click at [167, 172] on input "text" at bounding box center [173, 172] width 58 height 11
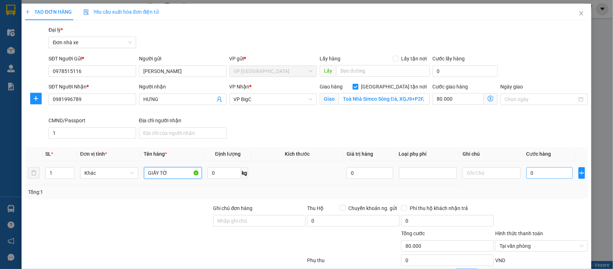
type input "GIẤY TỜ"
click at [539, 170] on input "0" at bounding box center [550, 172] width 46 height 11
type input "2"
type input "80.002"
type input "20"
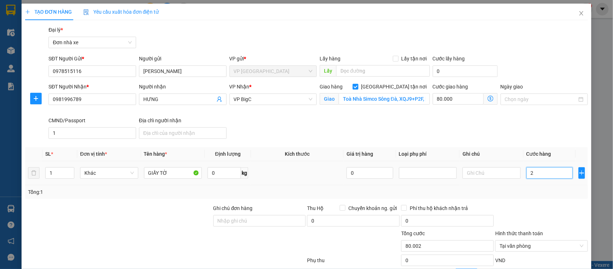
type input "80.020"
click at [517, 96] on input "Ngày giao" at bounding box center [541, 99] width 73 height 8
type input "20.000"
type input "100.000"
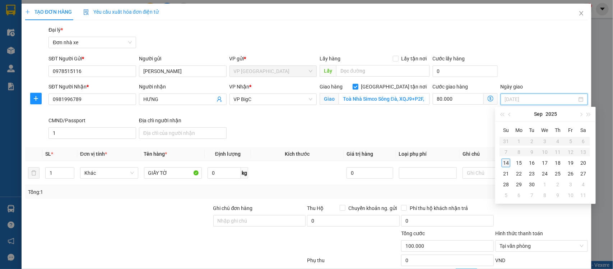
type input "[DATE]"
click at [507, 163] on div "14" at bounding box center [506, 162] width 9 height 9
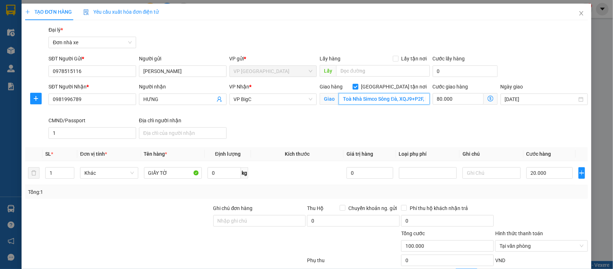
click at [387, 99] on input "Toà Nhà Simco Sông Đà, XQJ9+P2F, [GEOGRAPHIC_DATA], [GEOGRAPHIC_DATA], [GEOGRAP…" at bounding box center [384, 98] width 91 height 11
type input "7"
type input "20.070"
type input "70"
type input "90.000"
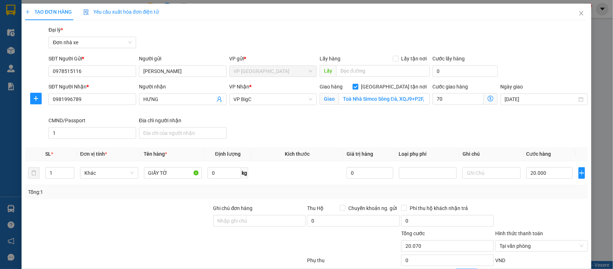
type input "70.000"
click at [390, 135] on div "SĐT Người Nhận * 0981996789 Người nhận HƯNG VP Nhận * VP BigC Giao hàng Giao tậ…" at bounding box center [318, 112] width 543 height 59
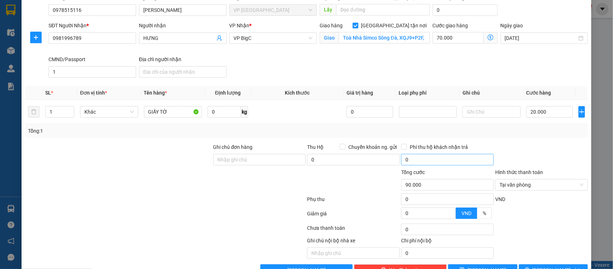
scroll to position [83, 0]
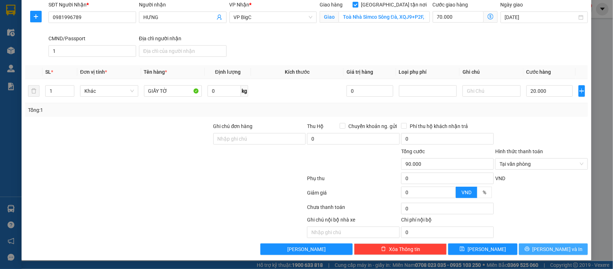
click at [546, 247] on span "[PERSON_NAME] và In" at bounding box center [558, 249] width 50 height 8
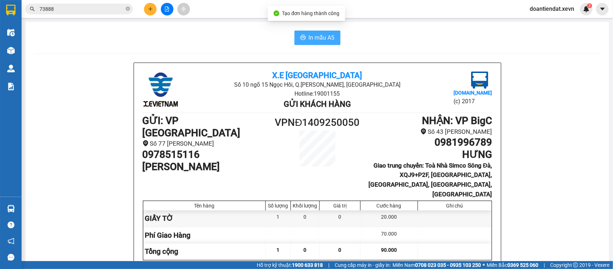
click at [311, 33] on span "In mẫu A5" at bounding box center [322, 37] width 26 height 9
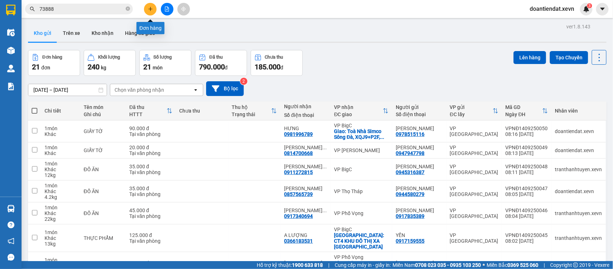
click at [153, 11] on button at bounding box center [150, 9] width 13 height 13
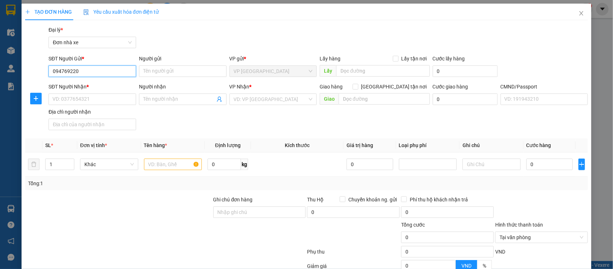
type input "0947692200"
click at [94, 89] on div "0947692200 - THANH" at bounding box center [91, 86] width 78 height 8
type input "THANH"
type input "0944184796"
type input "[PERSON_NAME]"
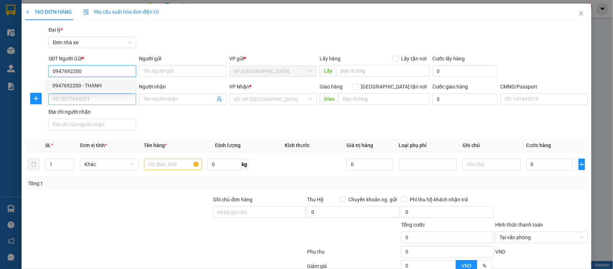
type input "1"
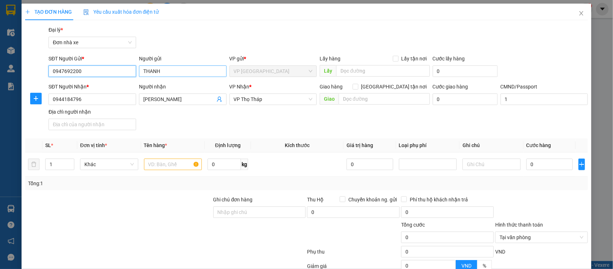
type input "0947692200"
click at [139, 72] on input "THANH" at bounding box center [183, 70] width 88 height 11
type input "[PERSON_NAME]"
click at [179, 161] on input "text" at bounding box center [173, 163] width 58 height 11
type input "D"
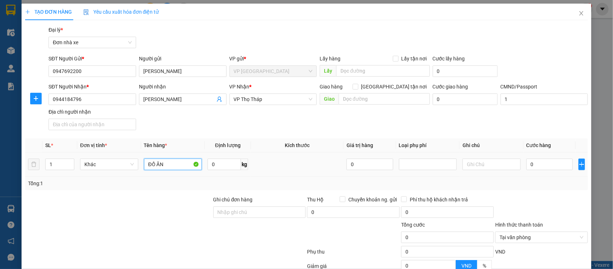
type input "ĐỒ ĂN"
type input "14"
click at [536, 170] on input "0" at bounding box center [550, 163] width 46 height 11
type input "3"
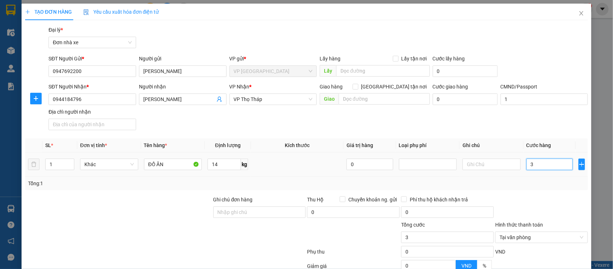
type input "35"
type input "35.000"
click at [527, 200] on div at bounding box center [542, 207] width 94 height 25
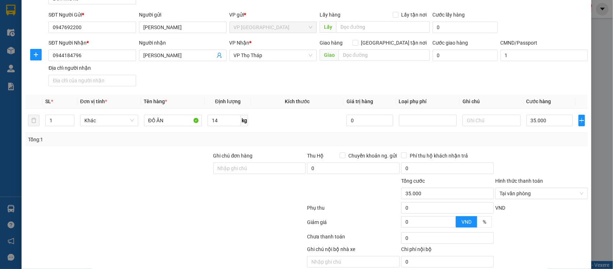
scroll to position [74, 0]
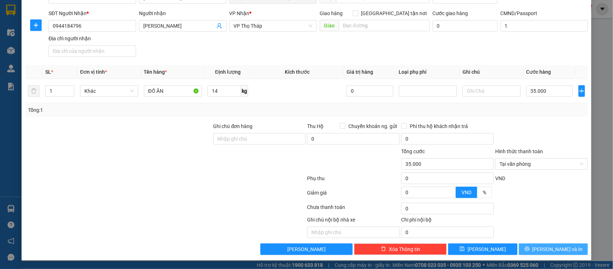
click at [530, 248] on icon "printer" at bounding box center [527, 248] width 5 height 5
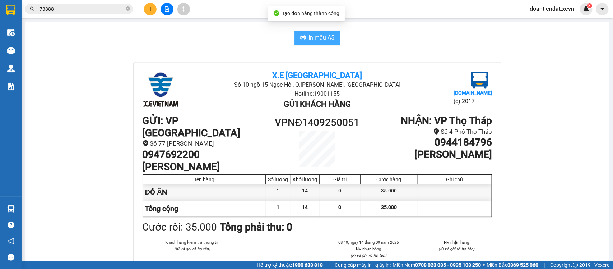
click at [309, 35] on span "In mẫu A5" at bounding box center [322, 37] width 26 height 9
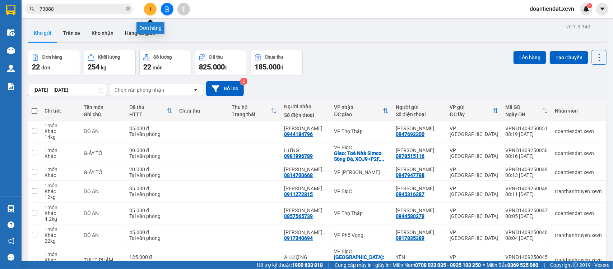
click at [152, 9] on icon "plus" at bounding box center [150, 9] width 4 height 0
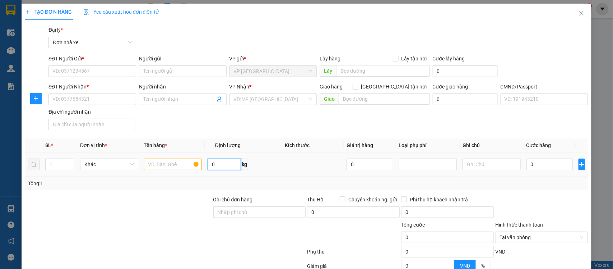
drag, startPoint x: 220, startPoint y: 163, endPoint x: 276, endPoint y: 165, distance: 55.7
click at [220, 163] on input "0" at bounding box center [224, 163] width 33 height 11
type input "14"
click at [167, 164] on input "text" at bounding box center [173, 163] width 58 height 11
type input "D"
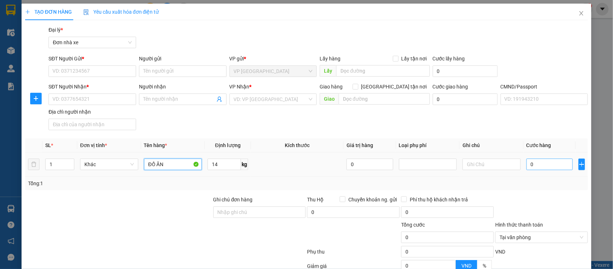
type input "ĐỒ ĂN"
click at [550, 165] on input "0" at bounding box center [550, 163] width 46 height 11
type input "3"
type input "35"
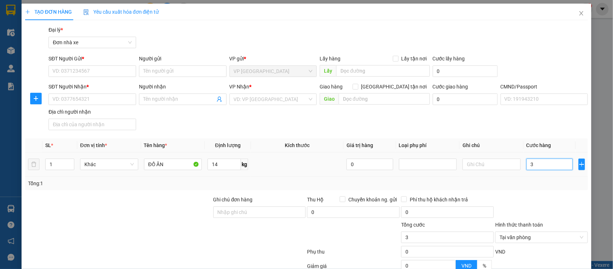
type input "35"
type input "35.000"
click at [123, 73] on input "SĐT Người Gửi *" at bounding box center [93, 70] width 88 height 11
type input "0377482911"
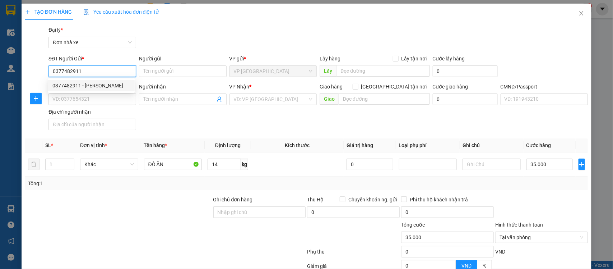
drag, startPoint x: 117, startPoint y: 85, endPoint x: 126, endPoint y: 86, distance: 8.3
click at [117, 86] on div "0377482911 - [PERSON_NAME]" at bounding box center [91, 86] width 78 height 8
type input "[PERSON_NAME]"
type input "0941120975"
type input "HOÀNG ANH TÚ"
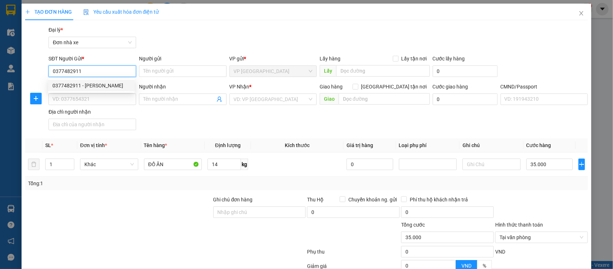
type input "1"
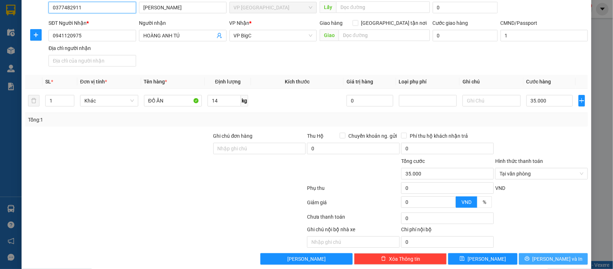
scroll to position [74, 0]
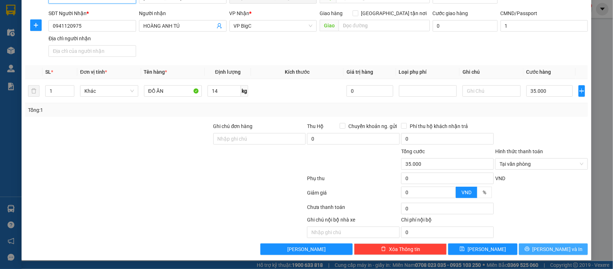
type input "0377482911"
click at [545, 250] on span "[PERSON_NAME] và In" at bounding box center [558, 249] width 50 height 8
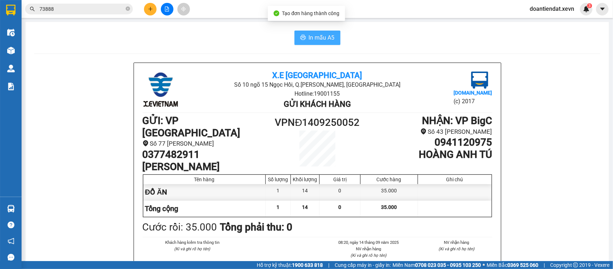
click at [312, 38] on span "In mẫu A5" at bounding box center [322, 37] width 26 height 9
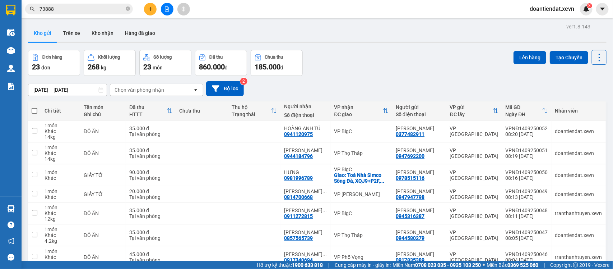
click at [152, 11] on icon "plus" at bounding box center [150, 8] width 5 height 5
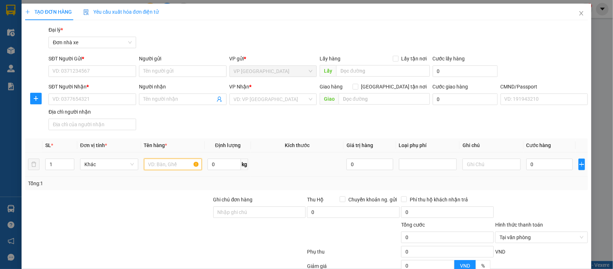
click at [167, 166] on input "text" at bounding box center [173, 163] width 58 height 11
type input "D"
type input "ĐỒ ĂN"
type input "2"
drag, startPoint x: 571, startPoint y: 166, endPoint x: 552, endPoint y: 166, distance: 18.3
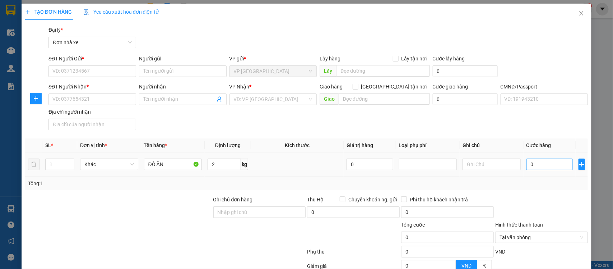
click at [568, 166] on tr "1 Khác ĐỒ ĂN 2 kg 0 0" at bounding box center [306, 164] width 563 height 24
click at [549, 166] on input "0" at bounding box center [550, 163] width 46 height 11
type input "2"
type input "25"
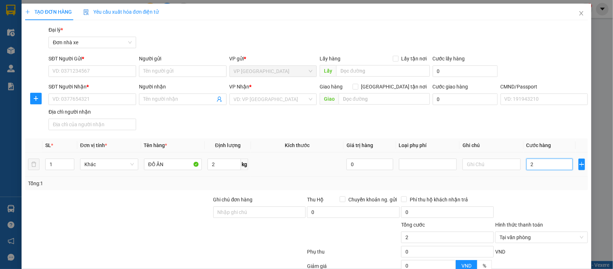
type input "25"
type input "25.000"
click at [80, 70] on input "SĐT Người Gửi *" at bounding box center [93, 70] width 88 height 11
type input "0947381621"
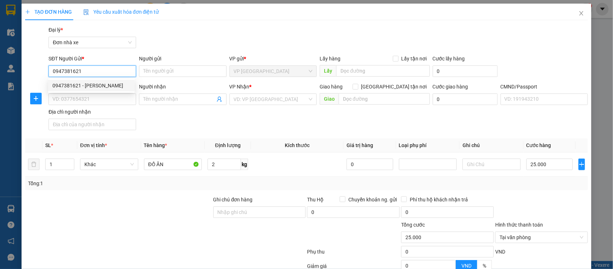
click at [92, 90] on div "0947381621 - [PERSON_NAME]" at bounding box center [91, 85] width 87 height 11
type input "[PERSON_NAME]"
type input "0877821581"
type input "[PERSON_NAME]"
type input "036097015316 [PERSON_NAME] 1997"
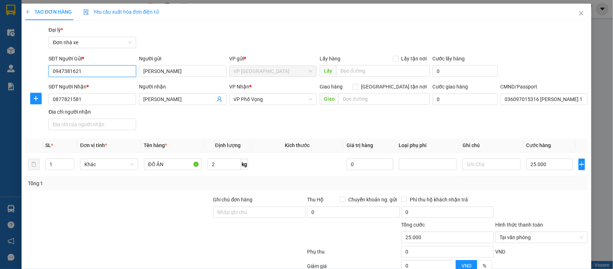
scroll to position [74, 0]
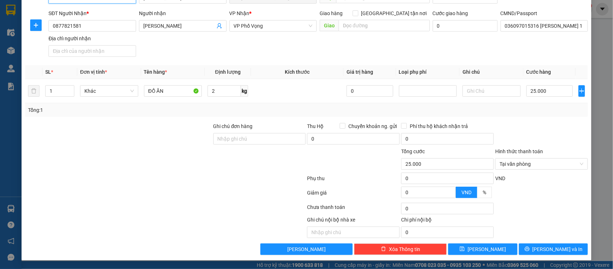
type input "0947381621"
click at [519, 214] on div "Chọn HT Thanh Toán" at bounding box center [542, 208] width 94 height 14
click at [530, 251] on icon "printer" at bounding box center [527, 248] width 5 height 5
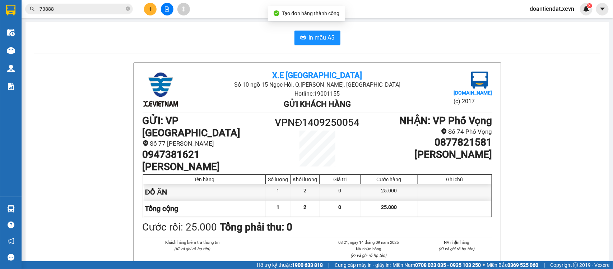
click at [313, 33] on span "In mẫu A5" at bounding box center [322, 37] width 26 height 9
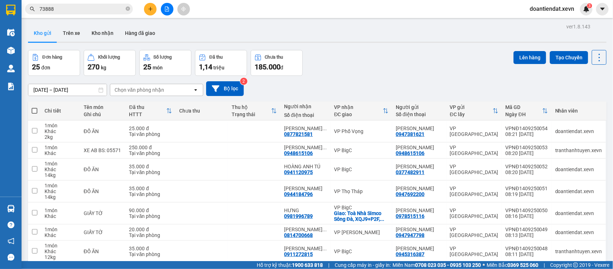
click at [229, 33] on div "Kho gửi Trên xe Kho nhận Hàng đã giao" at bounding box center [317, 33] width 579 height 19
click at [82, 7] on input "73888" at bounding box center [82, 9] width 85 height 8
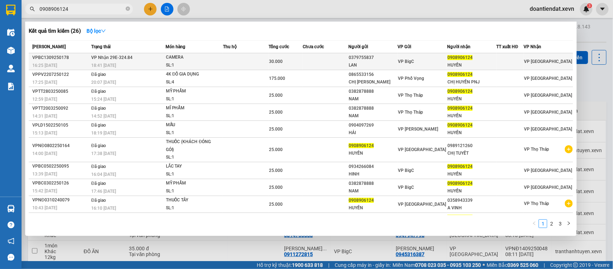
type input "0908906124"
click at [149, 59] on td "VP Nhận 29E-324.84 18:41 [DATE]" at bounding box center [127, 61] width 76 height 17
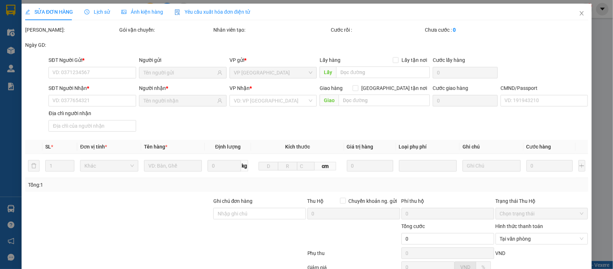
type input "0379755837"
type input "LAN"
type input "0908906124"
type input "HUYỀN"
type input "30.000"
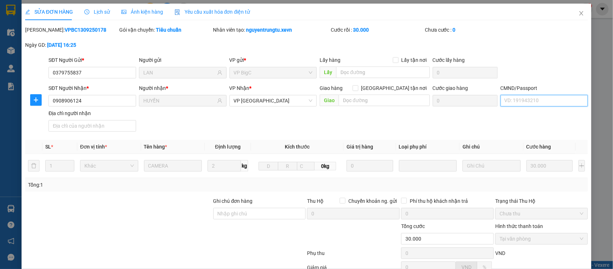
click at [541, 100] on input "CMND/Passport" at bounding box center [545, 100] width 88 height 11
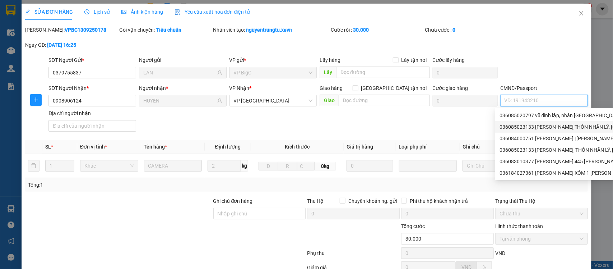
click at [568, 125] on div "036085023133 [PERSON_NAME],THÔN NHÂN LÝ, [GEOGRAPHIC_DATA] | [PERSON_NAME]" at bounding box center [607, 127] width 214 height 8
type input "036085023133 [PERSON_NAME],THÔN NHÂN LÝ, [GEOGRAPHIC_DATA]"
type input "[PERSON_NAME]"
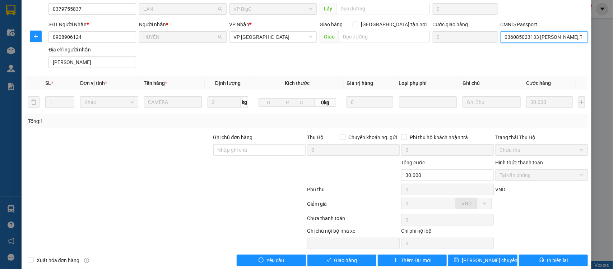
scroll to position [76, 0]
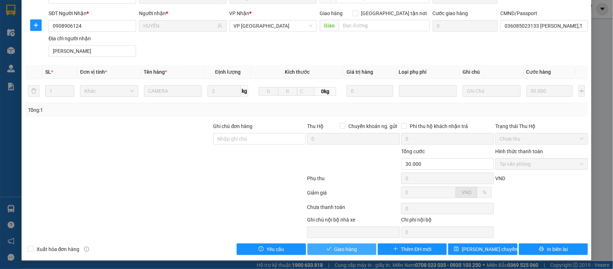
click at [350, 250] on span "Giao hàng" at bounding box center [346, 249] width 23 height 8
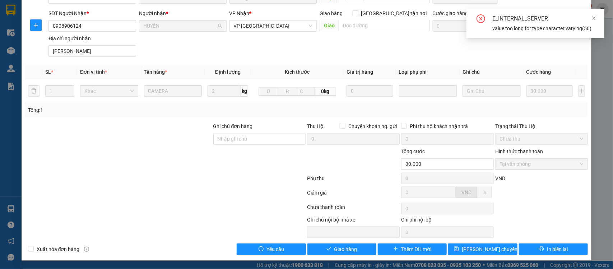
click at [517, 51] on div "SĐT Người Nhận * 0908906124 Người nhận * HUYỀN VP Nhận * VP Nam Định Giao hàng …" at bounding box center [318, 34] width 543 height 50
click at [594, 18] on icon "close" at bounding box center [594, 18] width 5 height 5
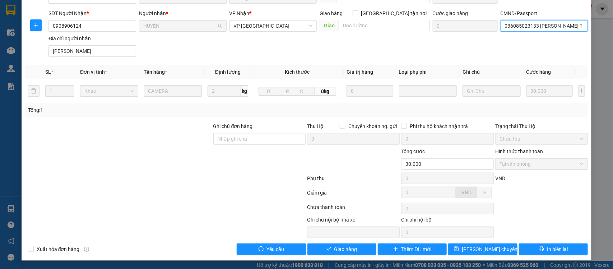
click at [541, 23] on input "036085023133 [PERSON_NAME],THÔN NHÂN LÝ, [GEOGRAPHIC_DATA]" at bounding box center [545, 25] width 88 height 11
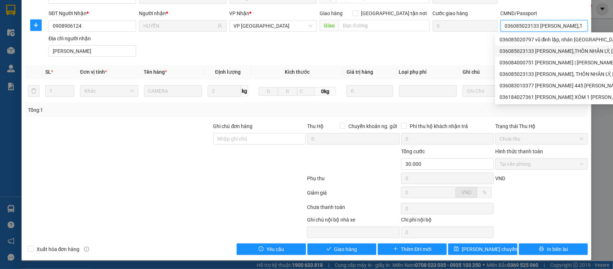
click at [551, 27] on input "036085023133 [PERSON_NAME],THÔN NHÂN LÝ, [GEOGRAPHIC_DATA]" at bounding box center [545, 25] width 88 height 11
drag, startPoint x: 552, startPoint y: 27, endPoint x: 613, endPoint y: 36, distance: 62.1
click at [613, 36] on body "Kết quả tìm kiếm ( 26 ) Bộ lọc Mã ĐH Trạng thái Món hàng Thu hộ Tổng cước Chưa …" at bounding box center [306, 134] width 613 height 269
click at [545, 24] on input "036085023133 [PERSON_NAME],THÔN NHÂN LÝ, [GEOGRAPHIC_DATA]" at bounding box center [545, 25] width 88 height 11
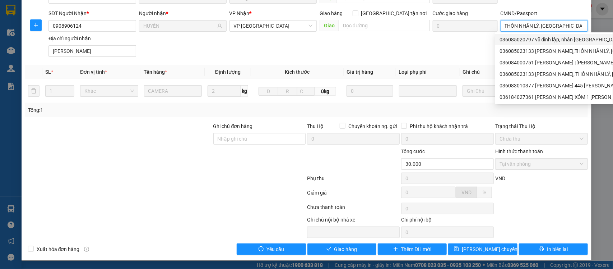
drag, startPoint x: 552, startPoint y: 21, endPoint x: 547, endPoint y: 24, distance: 6.2
click at [552, 22] on input "036085023133 [PERSON_NAME],THÔN NHÂN LÝ, [GEOGRAPHIC_DATA]" at bounding box center [545, 25] width 88 height 11
click at [546, 24] on input "036085023133 [PERSON_NAME],THÔN NHÂN LÝ, [GEOGRAPHIC_DATA]" at bounding box center [545, 25] width 88 height 11
drag, startPoint x: 545, startPoint y: 25, endPoint x: 613, endPoint y: 29, distance: 68.0
click at [613, 29] on div "SỬA ĐƠN HÀNG Lịch sử Ảnh kiện hàng Yêu cầu xuất hóa đơn điện tử Total Paid Fee …" at bounding box center [306, 134] width 613 height 269
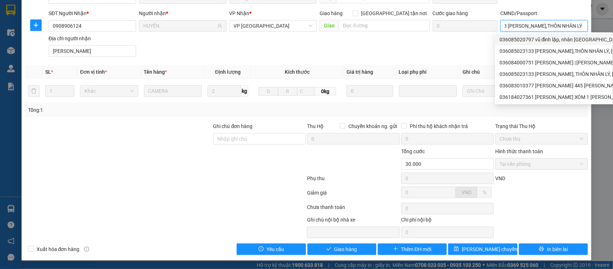
scroll to position [0, 45]
type input "036085023133 [PERSON_NAME],THÔN NHÂN LÝ"
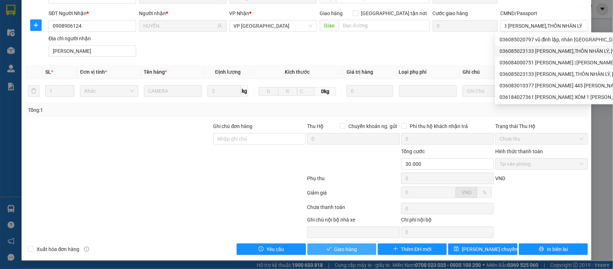
click at [344, 253] on span "Giao hàng" at bounding box center [346, 249] width 23 height 8
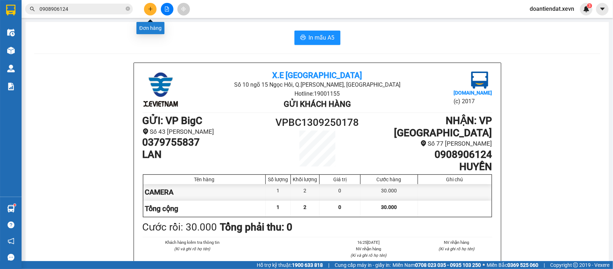
click at [155, 6] on button at bounding box center [150, 9] width 13 height 13
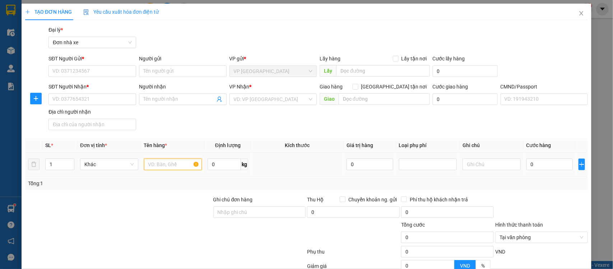
click at [176, 165] on input "text" at bounding box center [173, 163] width 58 height 11
type input "BÁNH"
type input "1"
click at [554, 160] on input "0" at bounding box center [550, 163] width 46 height 11
type input "2"
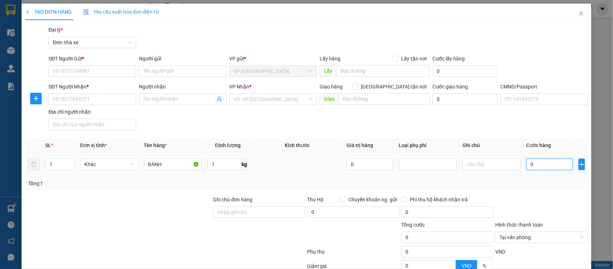
type input "2"
type input "25"
type input "25.000"
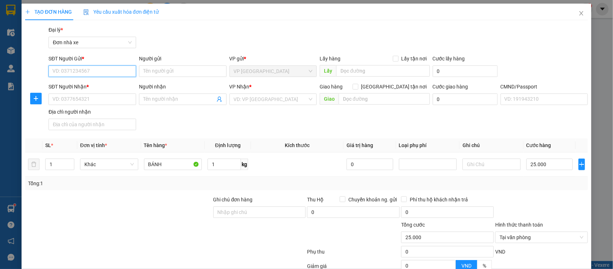
click at [115, 69] on input "SĐT Người Gửi *" at bounding box center [93, 70] width 88 height 11
type input "0982495258"
drag, startPoint x: 90, startPoint y: 82, endPoint x: 332, endPoint y: 128, distance: 246.1
click at [97, 82] on div "0982495258 - TẤN" at bounding box center [91, 86] width 78 height 8
type input "TẤN"
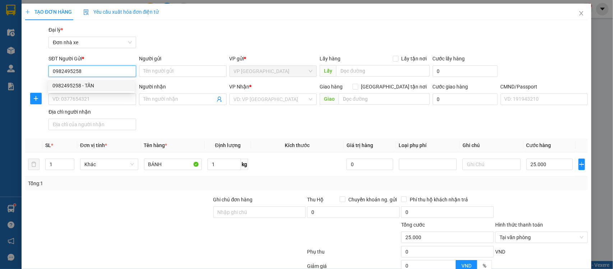
type input "0946661111"
type input "LIÊN"
type input "[PERSON_NAME] 0842821111"
type input "0982495258"
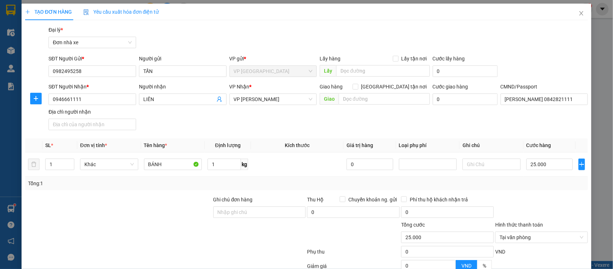
click at [511, 130] on div "SĐT Người Nhận * 0946661111 Người nhận LIÊN VP Nhận * VP [PERSON_NAME] Giao hàn…" at bounding box center [318, 108] width 543 height 50
click at [530, 197] on div at bounding box center [542, 207] width 94 height 25
click at [513, 185] on div "Tổng: 1" at bounding box center [307, 183] width 558 height 8
drag, startPoint x: 522, startPoint y: 198, endPoint x: 526, endPoint y: 200, distance: 4.5
click at [523, 198] on div at bounding box center [542, 207] width 94 height 25
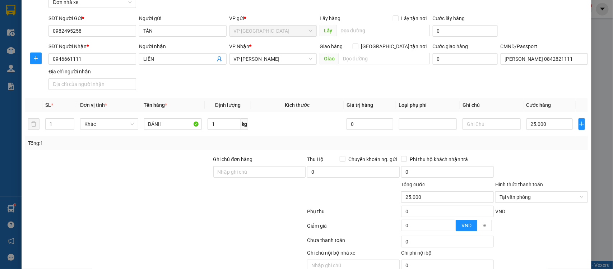
scroll to position [74, 0]
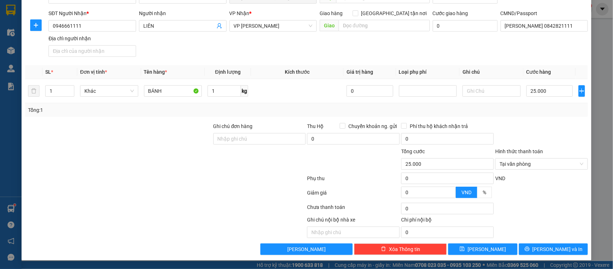
click at [550, 189] on div at bounding box center [542, 195] width 94 height 13
drag, startPoint x: 574, startPoint y: 162, endPoint x: 541, endPoint y: 187, distance: 41.3
drag, startPoint x: 516, startPoint y: 168, endPoint x: 514, endPoint y: 180, distance: 11.7
click at [516, 169] on input "Hình thức thanh toán" at bounding box center [539, 163] width 79 height 11
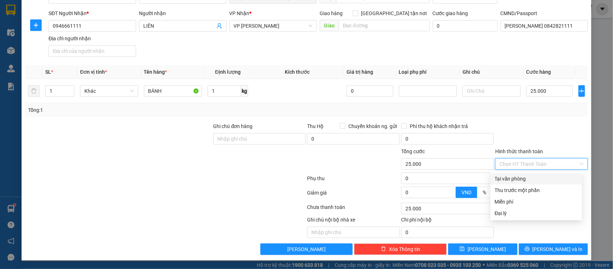
click at [514, 180] on div "Tại văn phòng" at bounding box center [536, 179] width 83 height 8
type input "0"
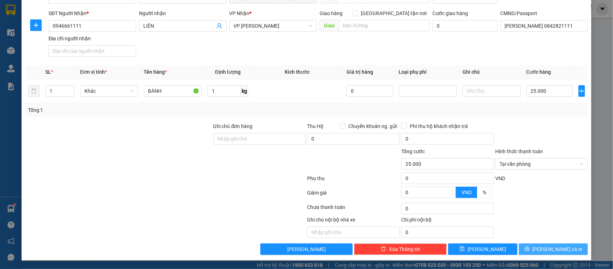
drag, startPoint x: 525, startPoint y: 247, endPoint x: 529, endPoint y: 229, distance: 18.6
click at [525, 247] on button "[PERSON_NAME] và In" at bounding box center [553, 248] width 69 height 11
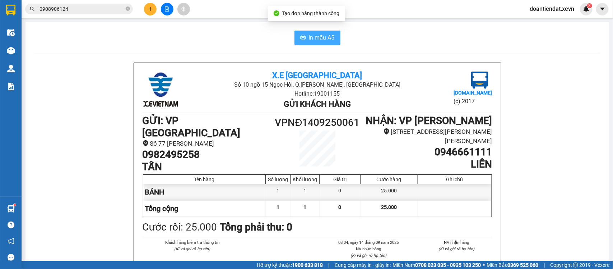
drag, startPoint x: 326, startPoint y: 42, endPoint x: 352, endPoint y: 53, distance: 28.2
click at [326, 42] on button "In mẫu A5" at bounding box center [318, 38] width 46 height 14
